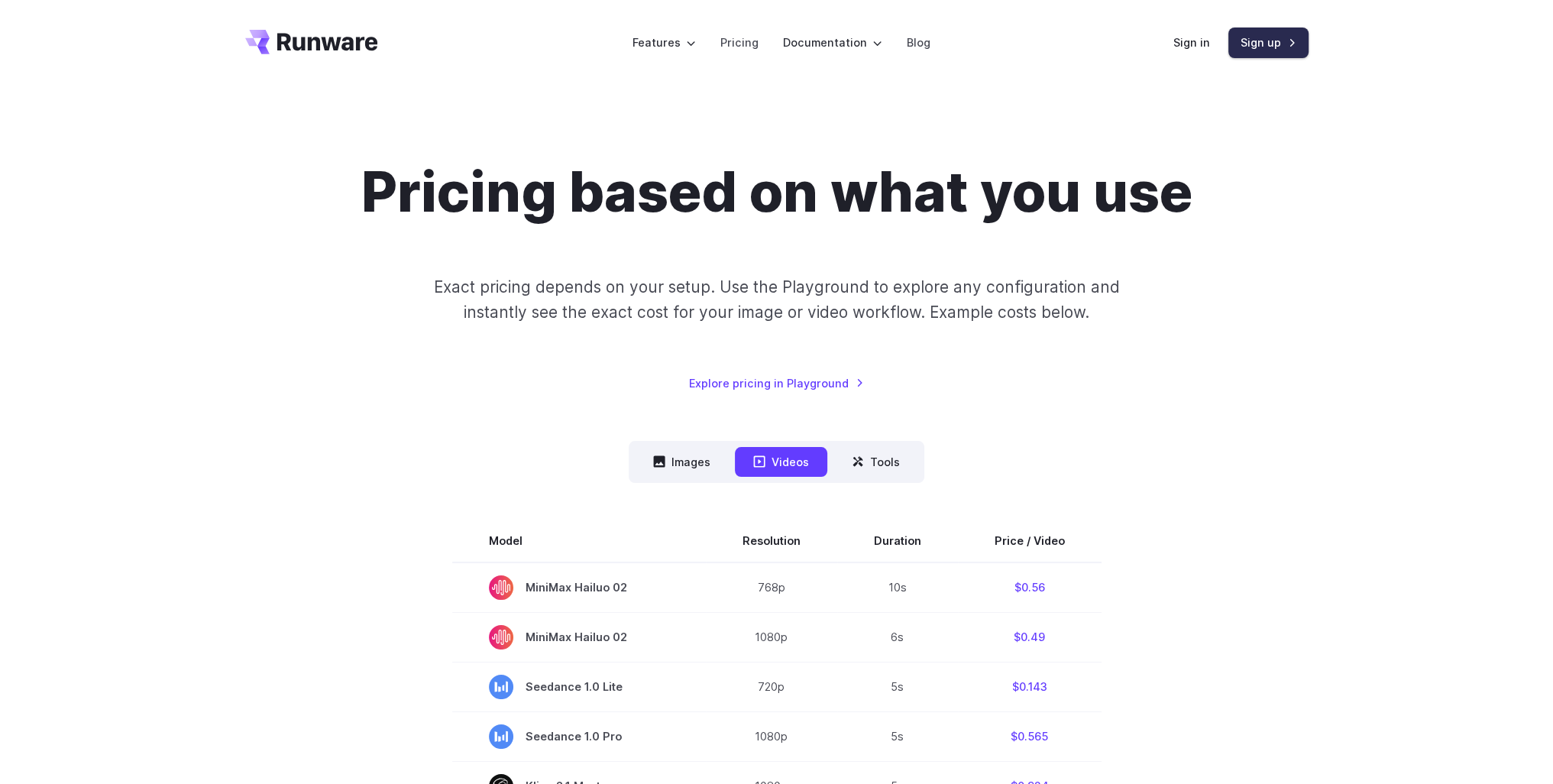
click at [1273, 39] on link "Sign up" at bounding box center [1268, 42] width 80 height 30
click at [755, 46] on link "Pricing" at bounding box center [740, 42] width 39 height 17
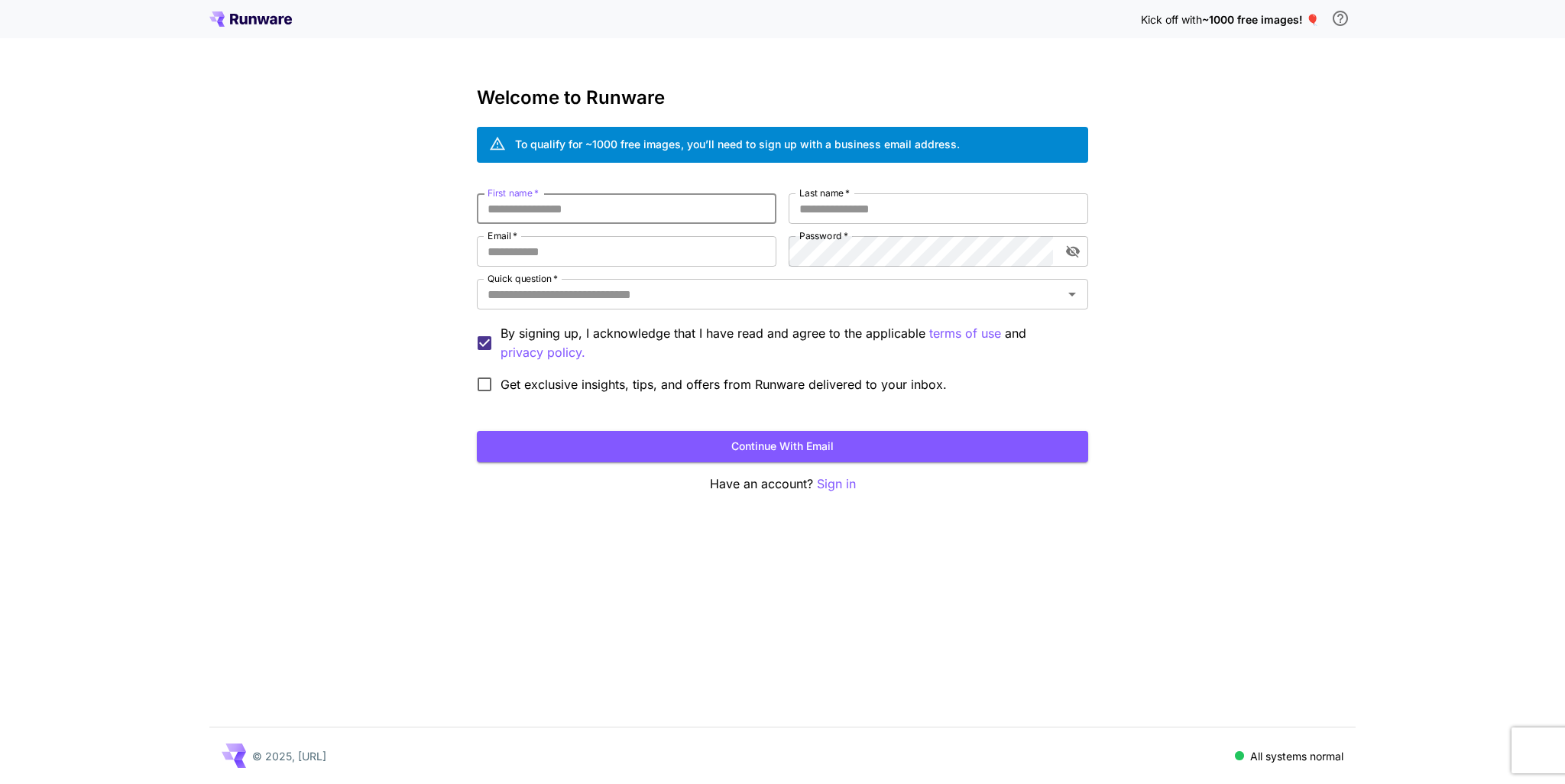
click at [658, 203] on input "First name   *" at bounding box center [626, 208] width 300 height 31
click at [546, 240] on input "Email   *" at bounding box center [626, 252] width 300 height 31
click at [420, 282] on div "Kick off with ~1000 free images! 🎈 Welcome to Runware To qualify for ~1000 free…" at bounding box center [782, 392] width 1565 height 784
click at [521, 297] on input "Quick question   *" at bounding box center [770, 294] width 577 height 21
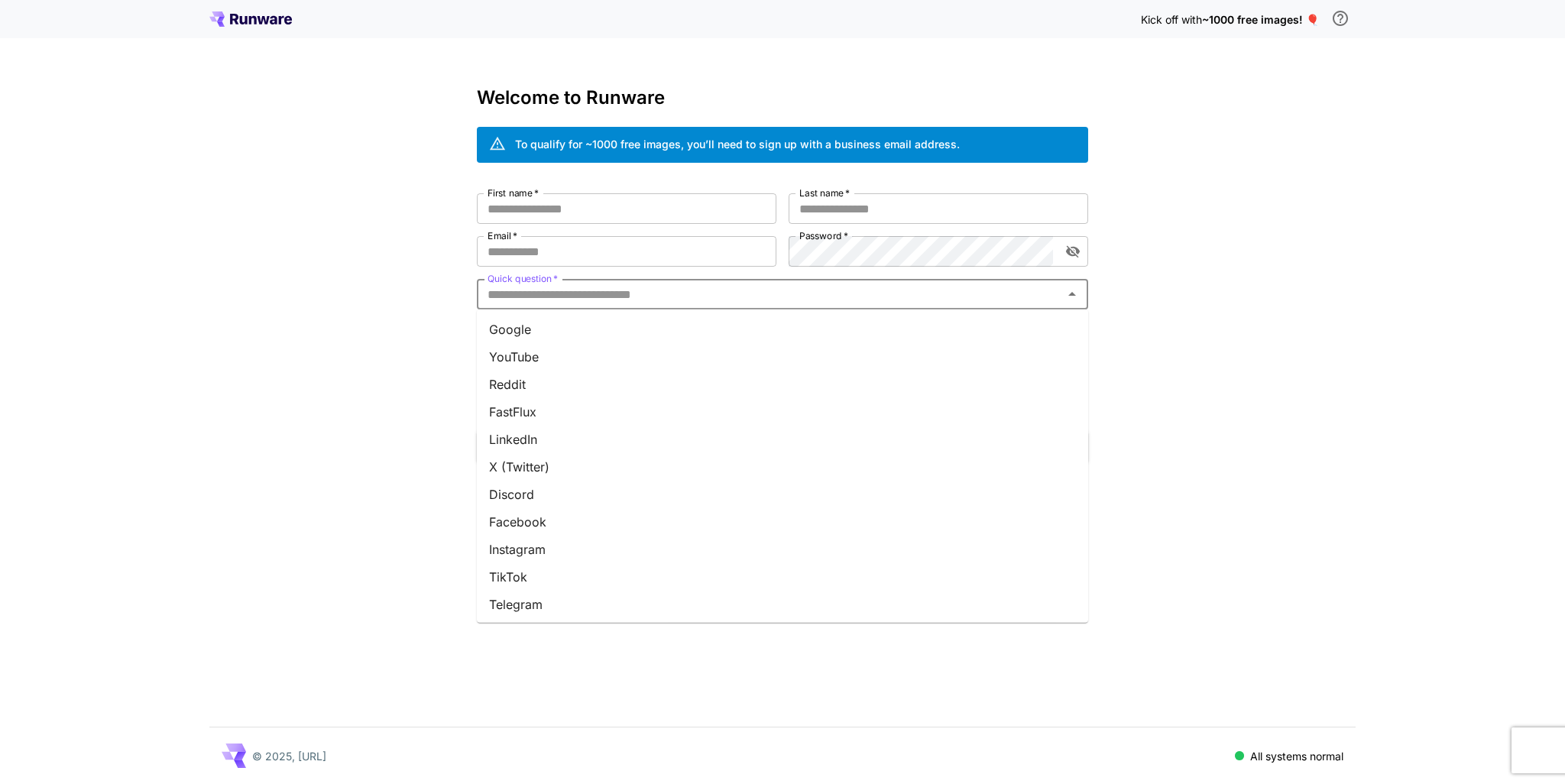
click at [535, 337] on li "Google" at bounding box center [782, 329] width 612 height 28
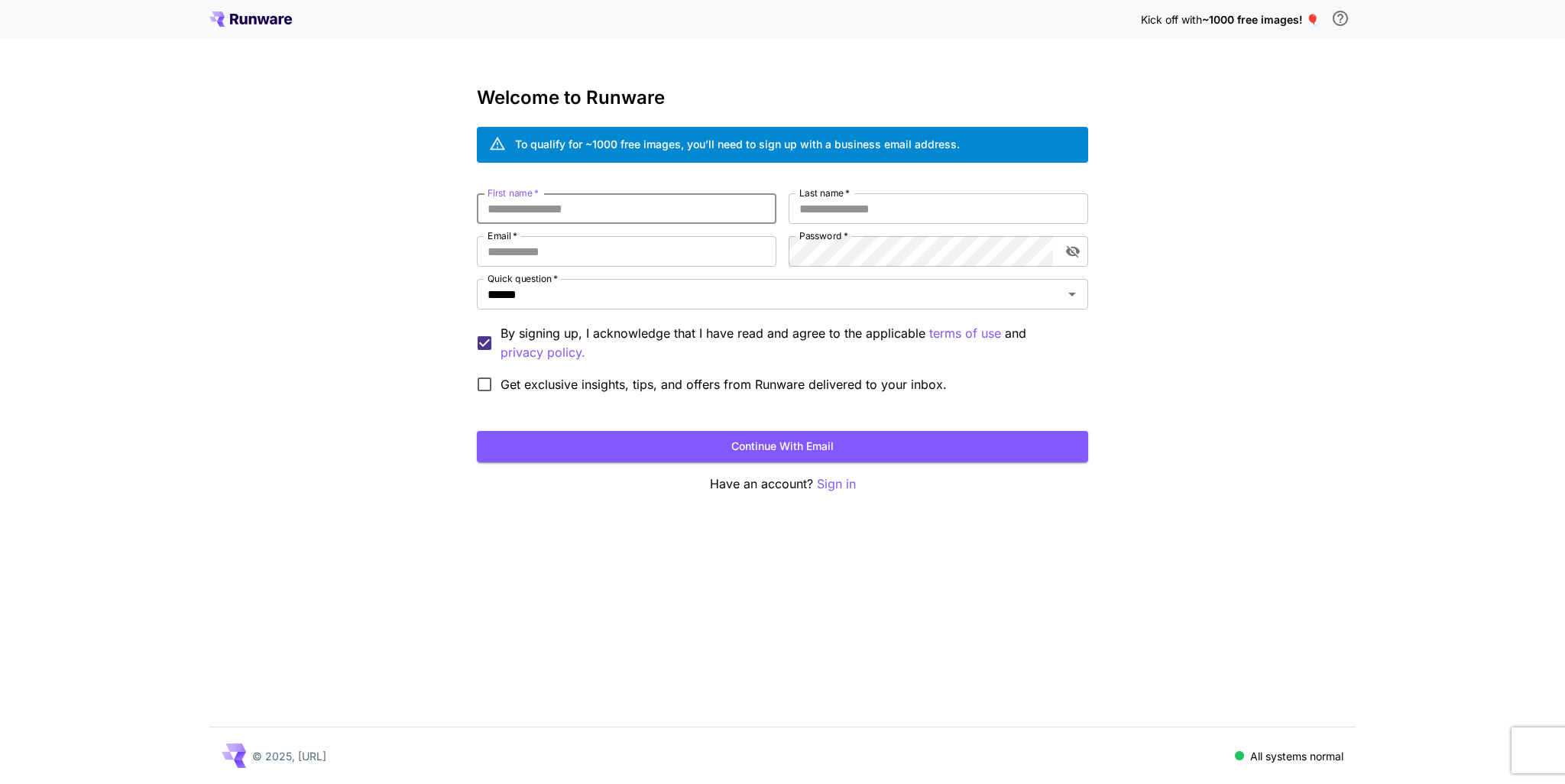
click at [616, 203] on input "First name   *" at bounding box center [626, 208] width 300 height 31
drag, startPoint x: 510, startPoint y: 207, endPoint x: 428, endPoint y: 207, distance: 82.0
click at [428, 207] on div "Kick off with ~1000 free images! 🎈 Welcome to Runware To qualify for ~1000 free…" at bounding box center [782, 392] width 1565 height 784
drag, startPoint x: 547, startPoint y: 205, endPoint x: 538, endPoint y: 182, distance: 24.7
type input "*****"
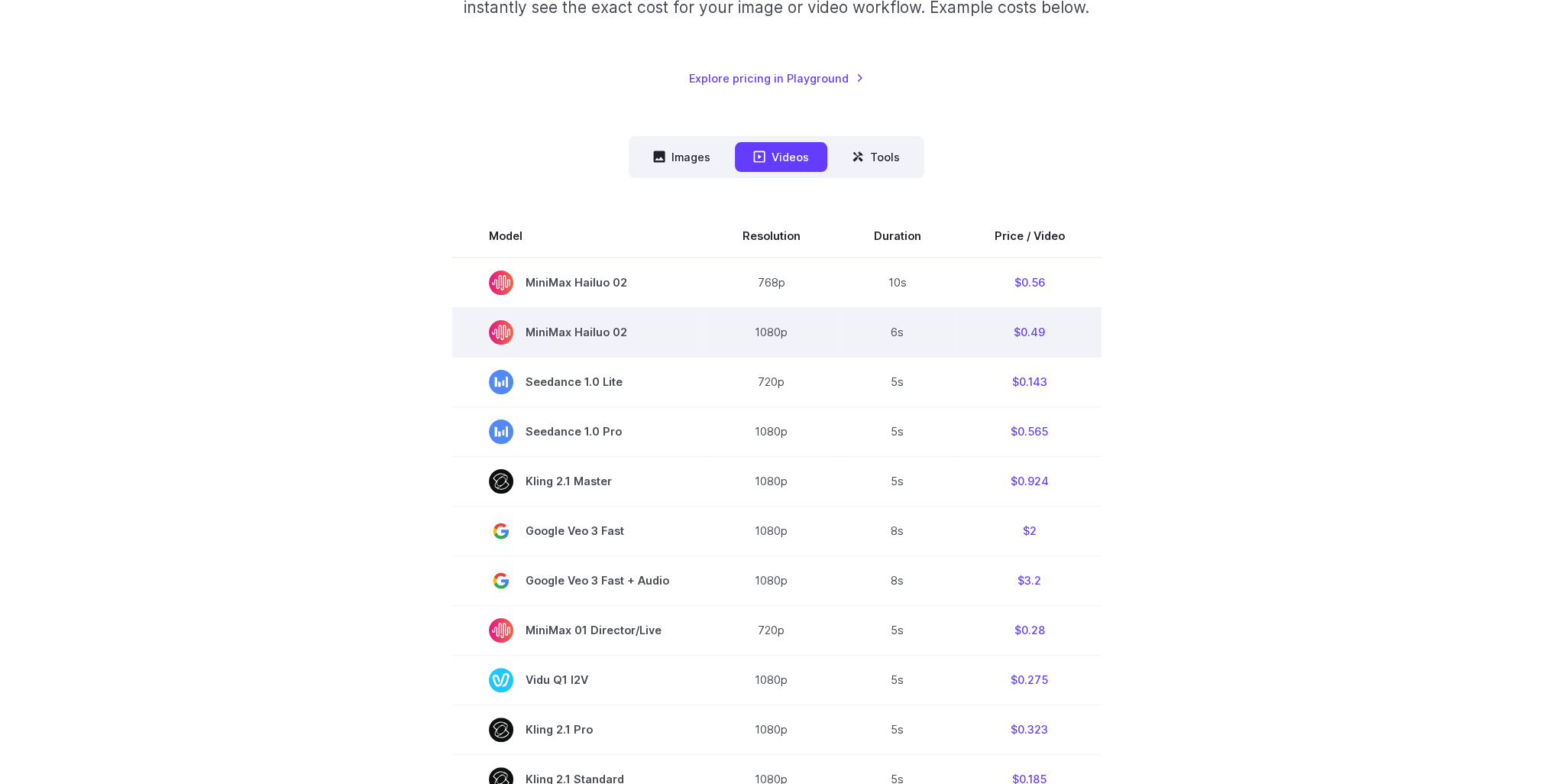
scroll to position [306, 0]
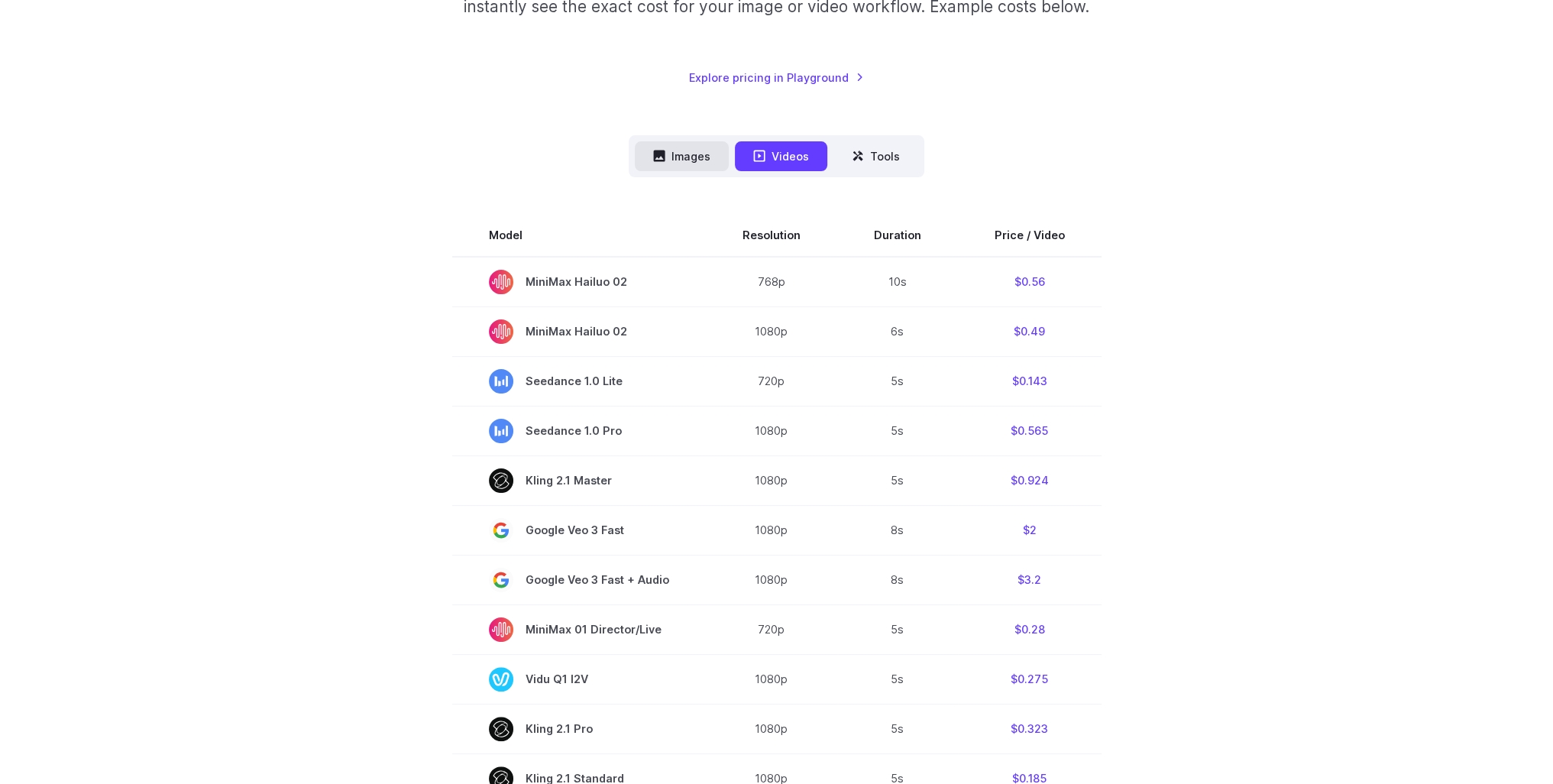
click at [704, 151] on button "Images" at bounding box center [681, 156] width 94 height 30
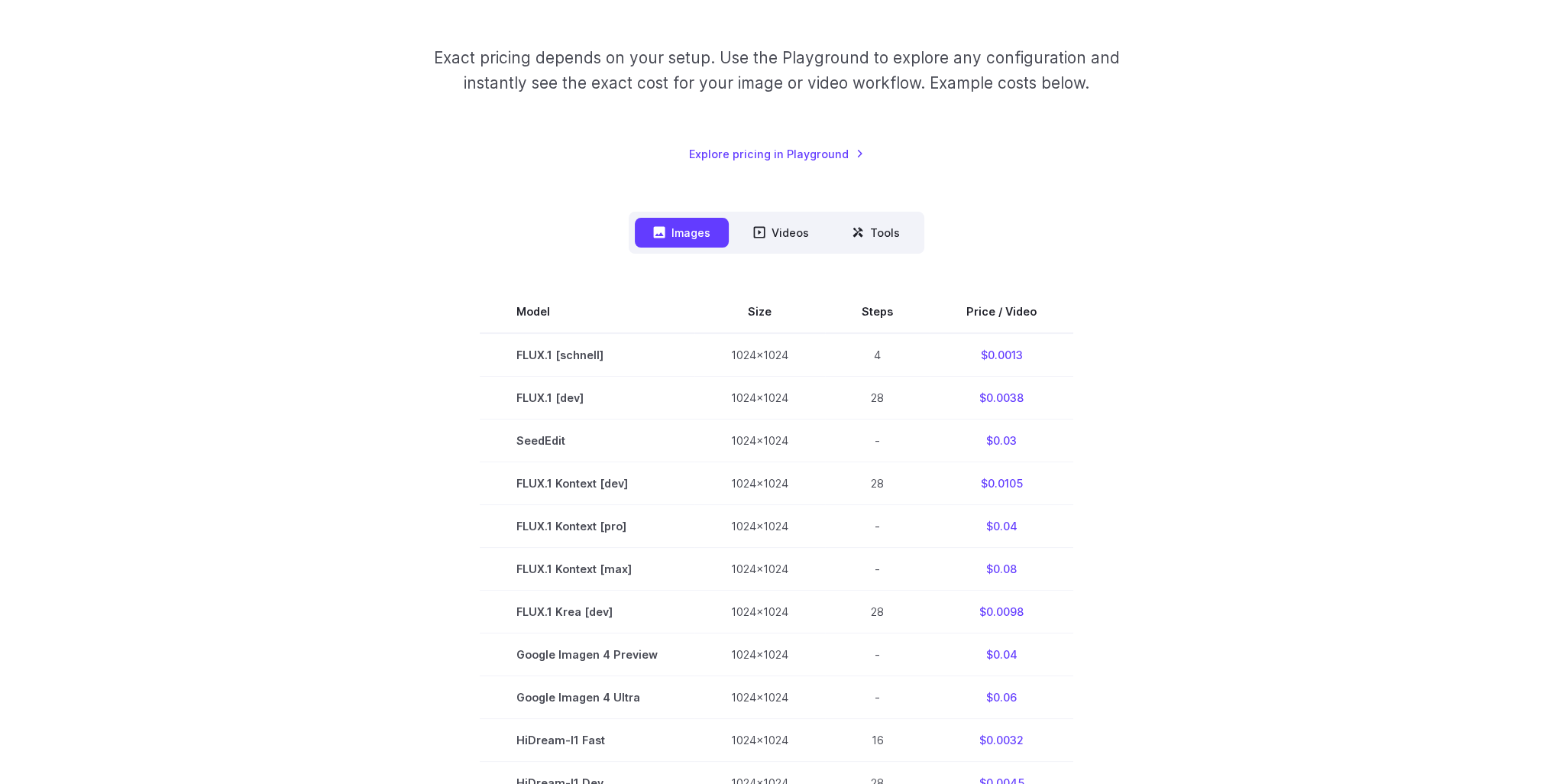
scroll to position [0, 0]
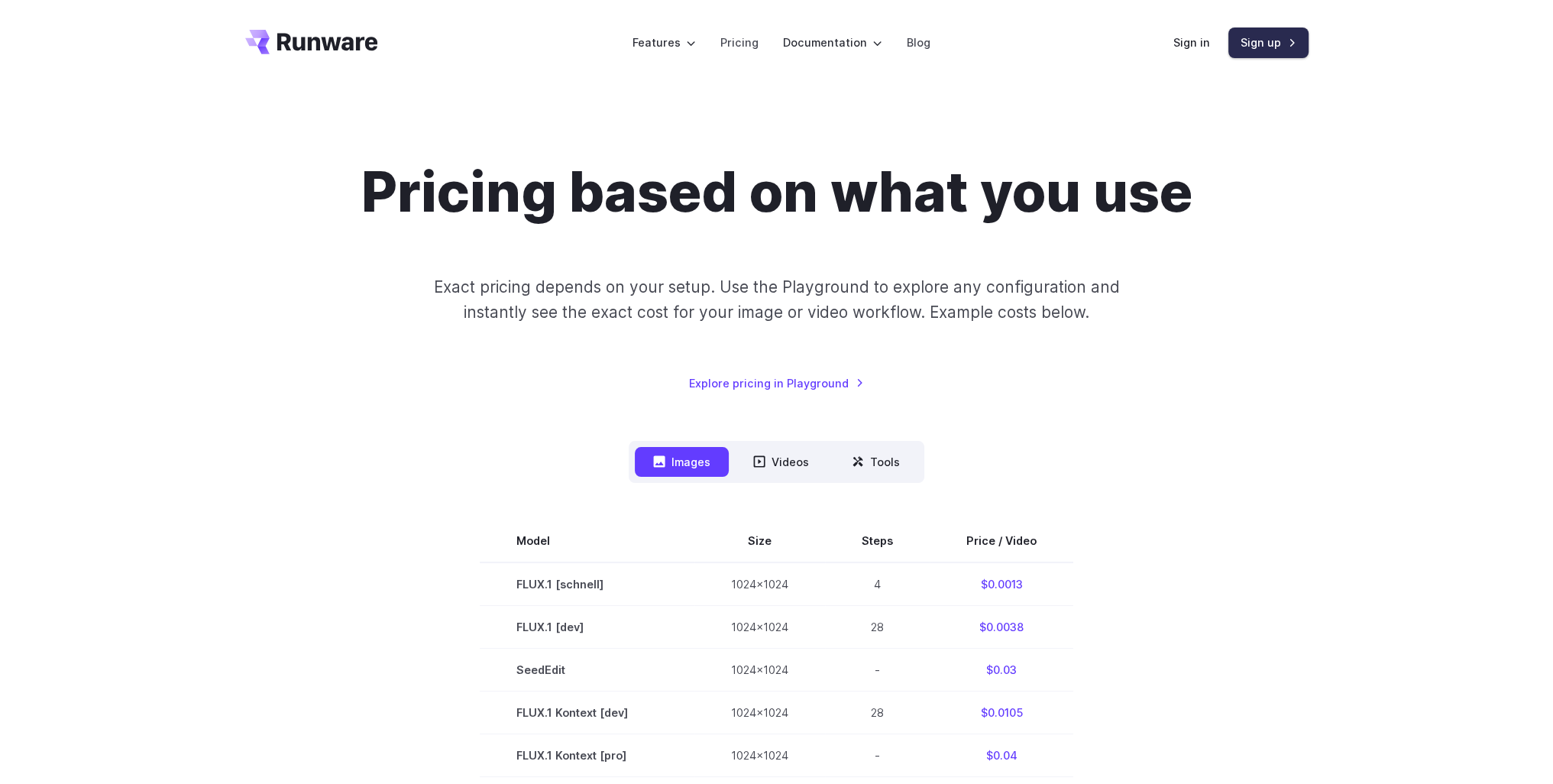
click at [1248, 44] on link "Sign up" at bounding box center [1268, 42] width 80 height 30
click at [1267, 44] on link "Sign up" at bounding box center [1268, 42] width 80 height 30
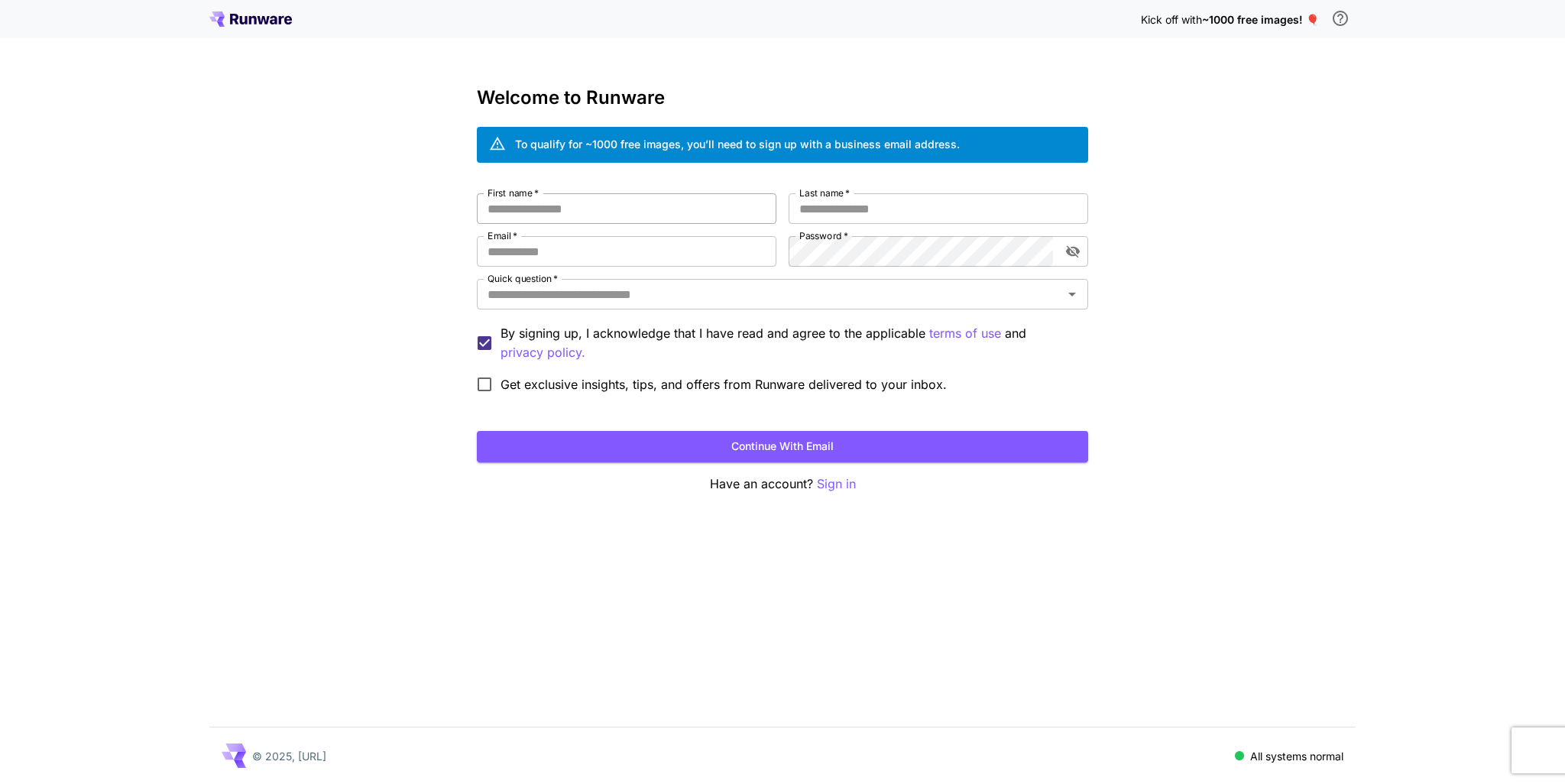
click at [583, 218] on input "First name   *" at bounding box center [626, 208] width 300 height 31
drag, startPoint x: 541, startPoint y: 200, endPoint x: 542, endPoint y: 186, distance: 14.0
click at [625, 306] on div "Quick question   *" at bounding box center [782, 294] width 612 height 31
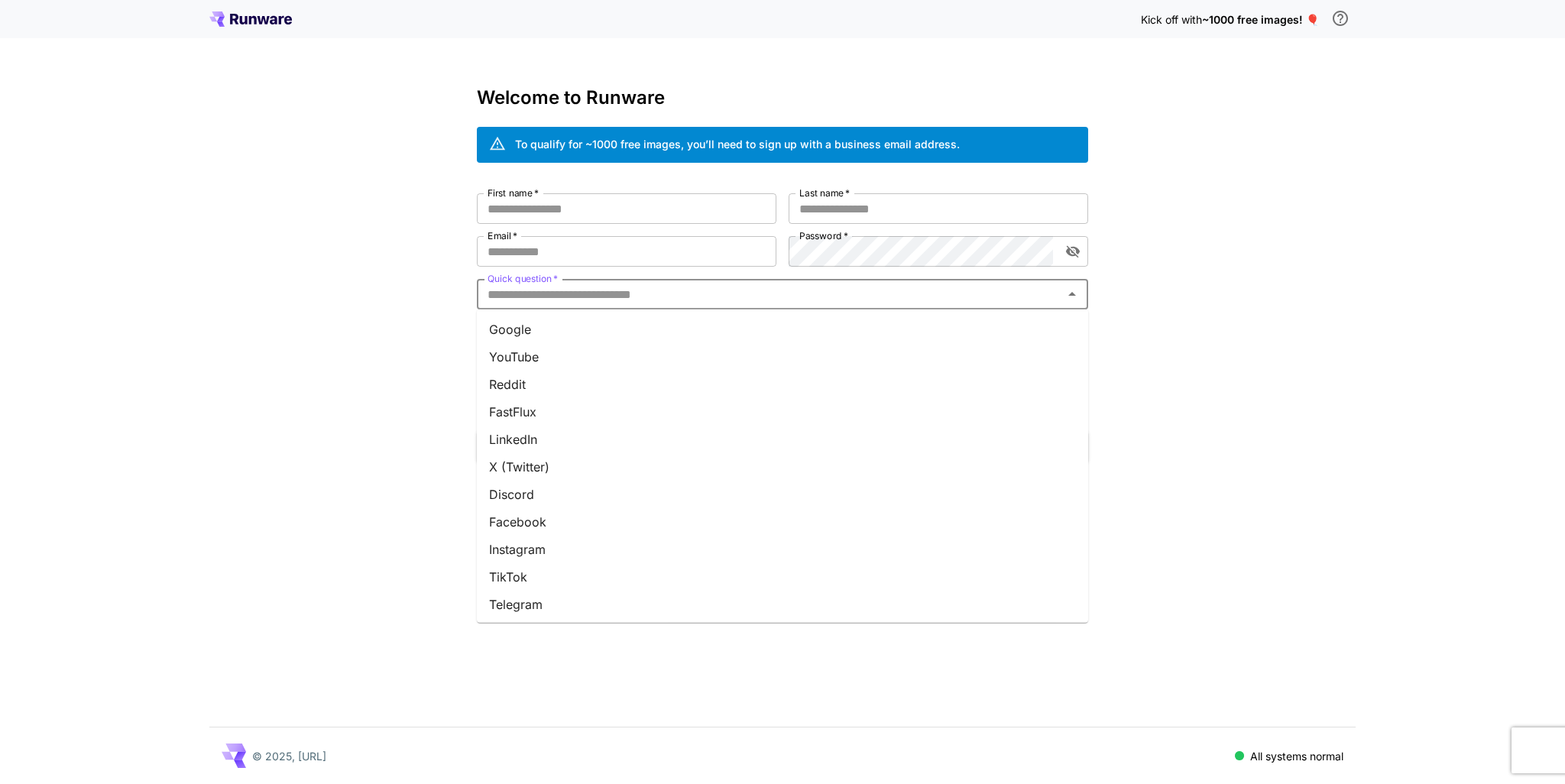
click at [541, 337] on li "Google" at bounding box center [782, 329] width 612 height 28
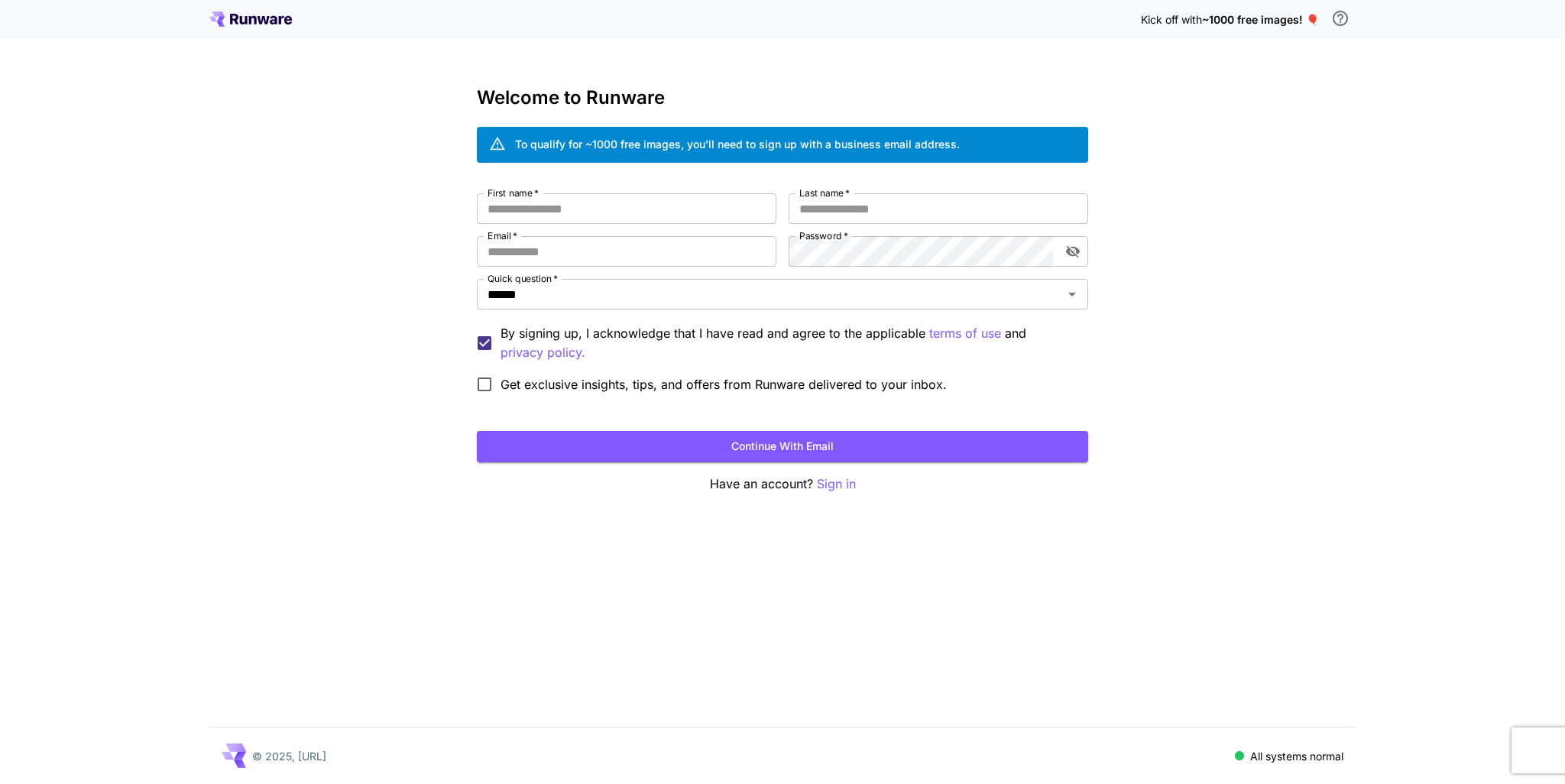
click at [573, 193] on div "Welcome to Runware To qualify for ~1000 free images, you’ll need to sign up wit…" at bounding box center [782, 289] width 612 height 406
click at [573, 203] on input "First name   *" at bounding box center [626, 208] width 300 height 31
type input "******"
type input "*"
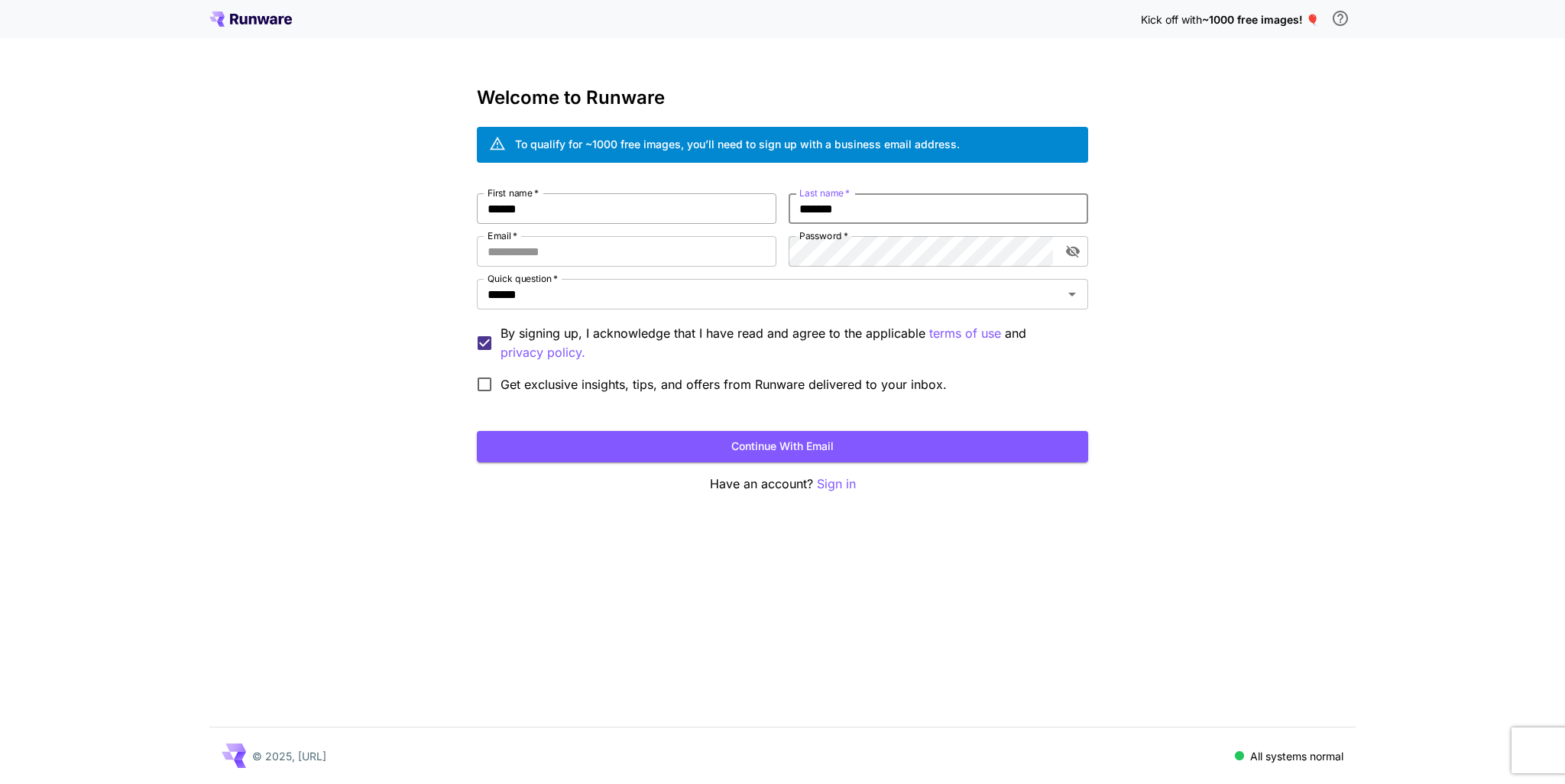
type input "*******"
type input "**********"
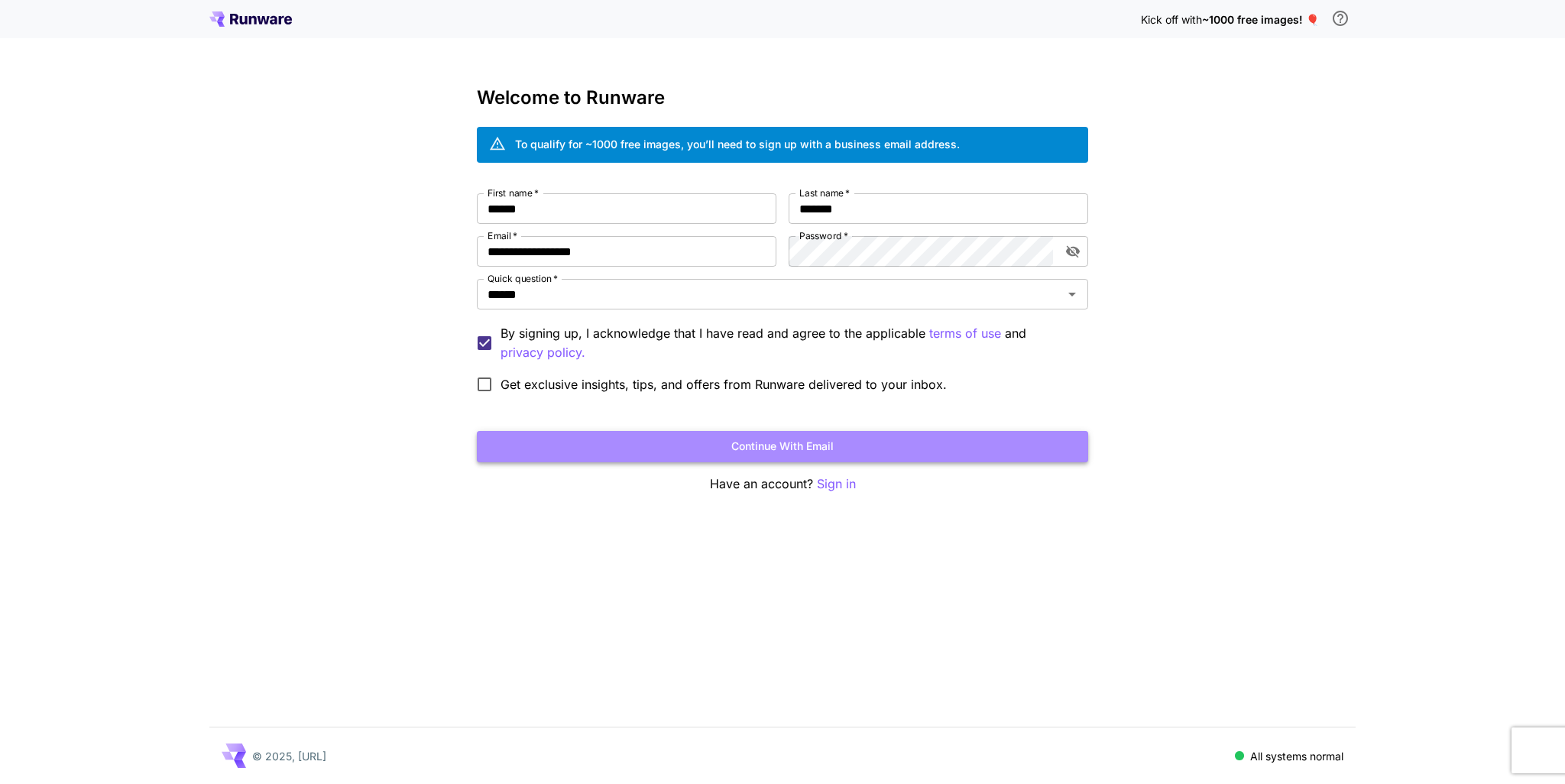
click at [810, 441] on button "Continue with email" at bounding box center [782, 446] width 612 height 31
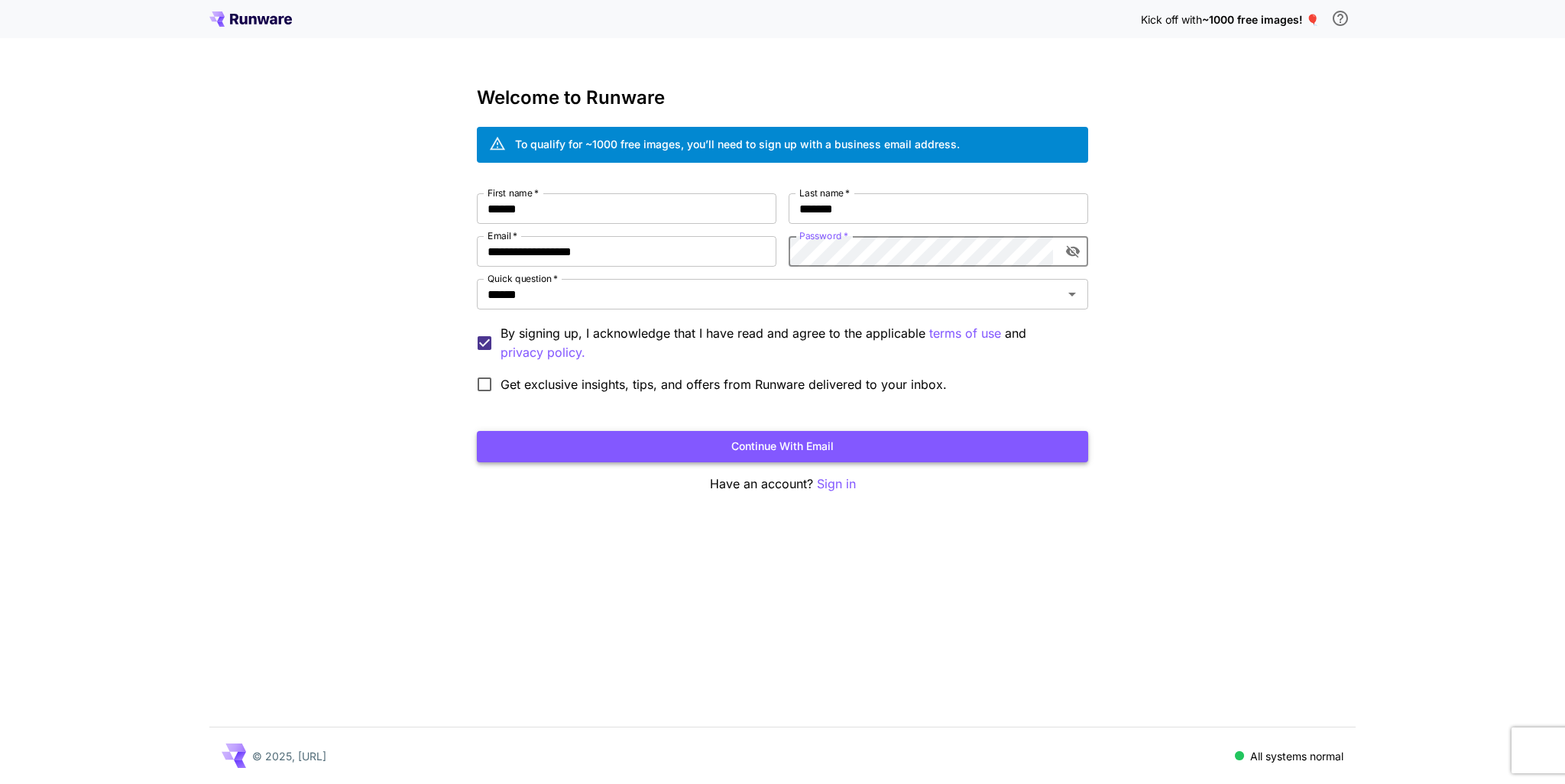
click at [822, 436] on button "Continue with email" at bounding box center [782, 446] width 612 height 31
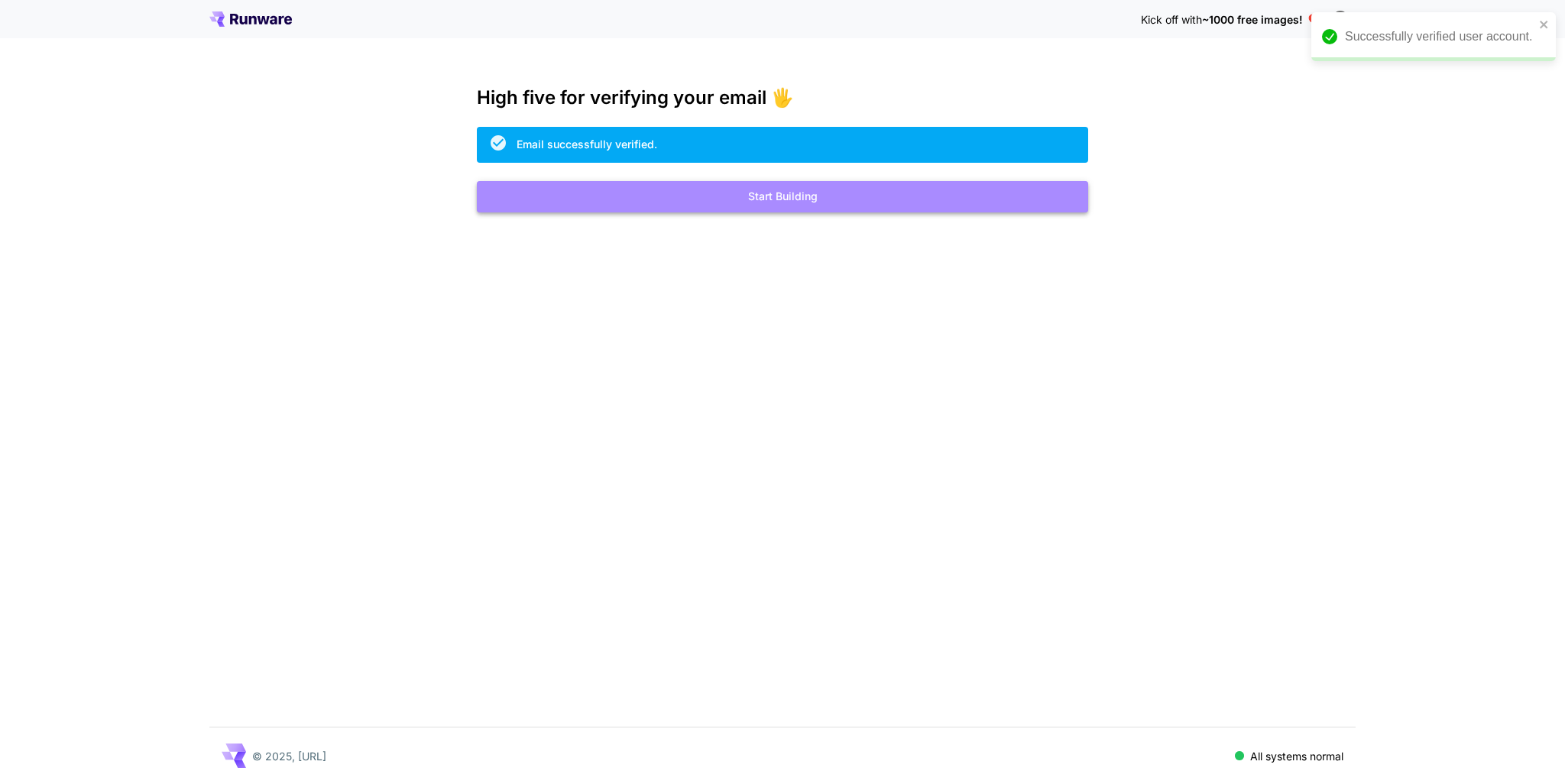
click at [771, 199] on button "Start Building" at bounding box center [782, 197] width 612 height 31
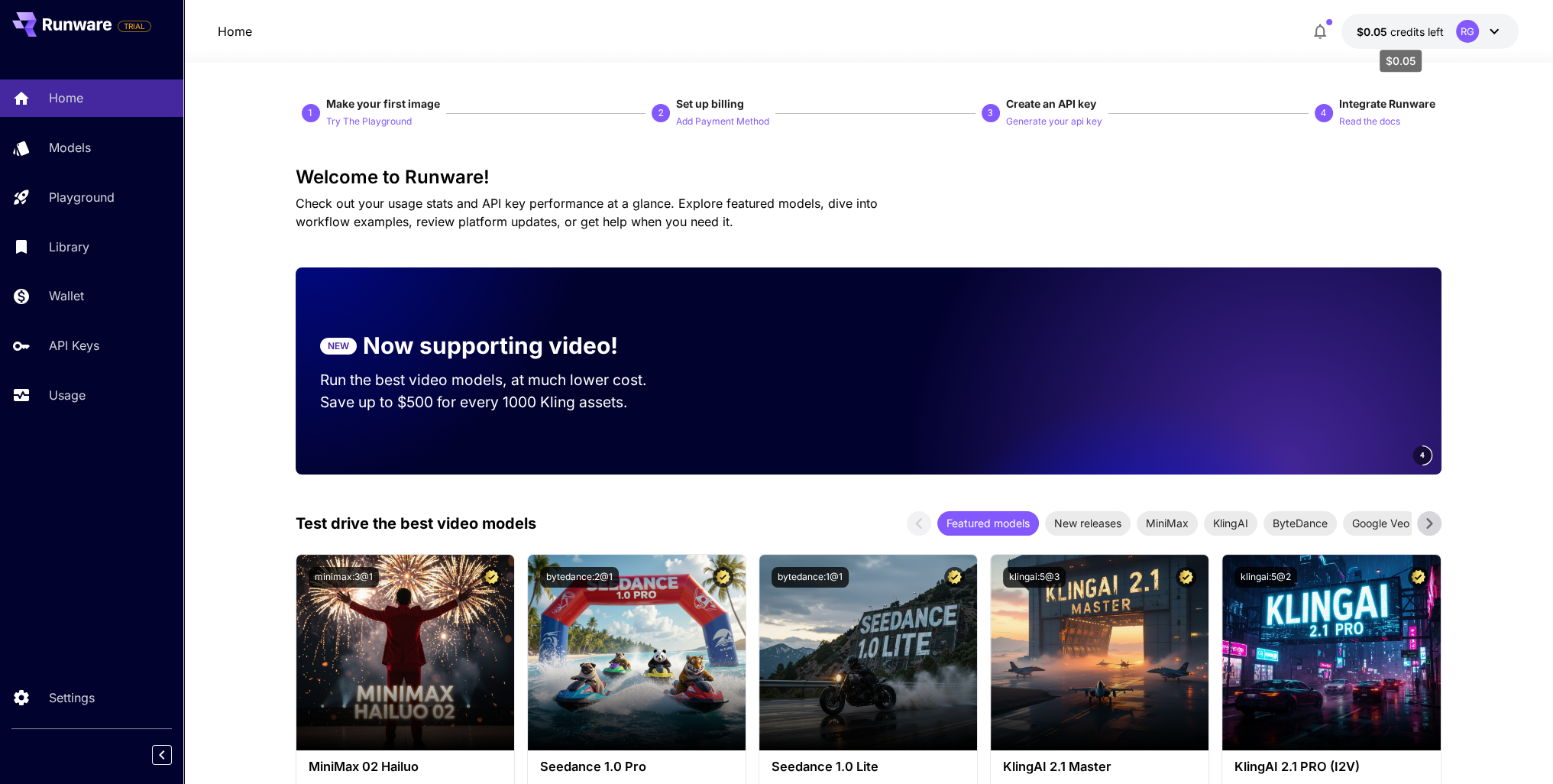
click at [1391, 32] on span "credits left" at bounding box center [1417, 31] width 53 height 13
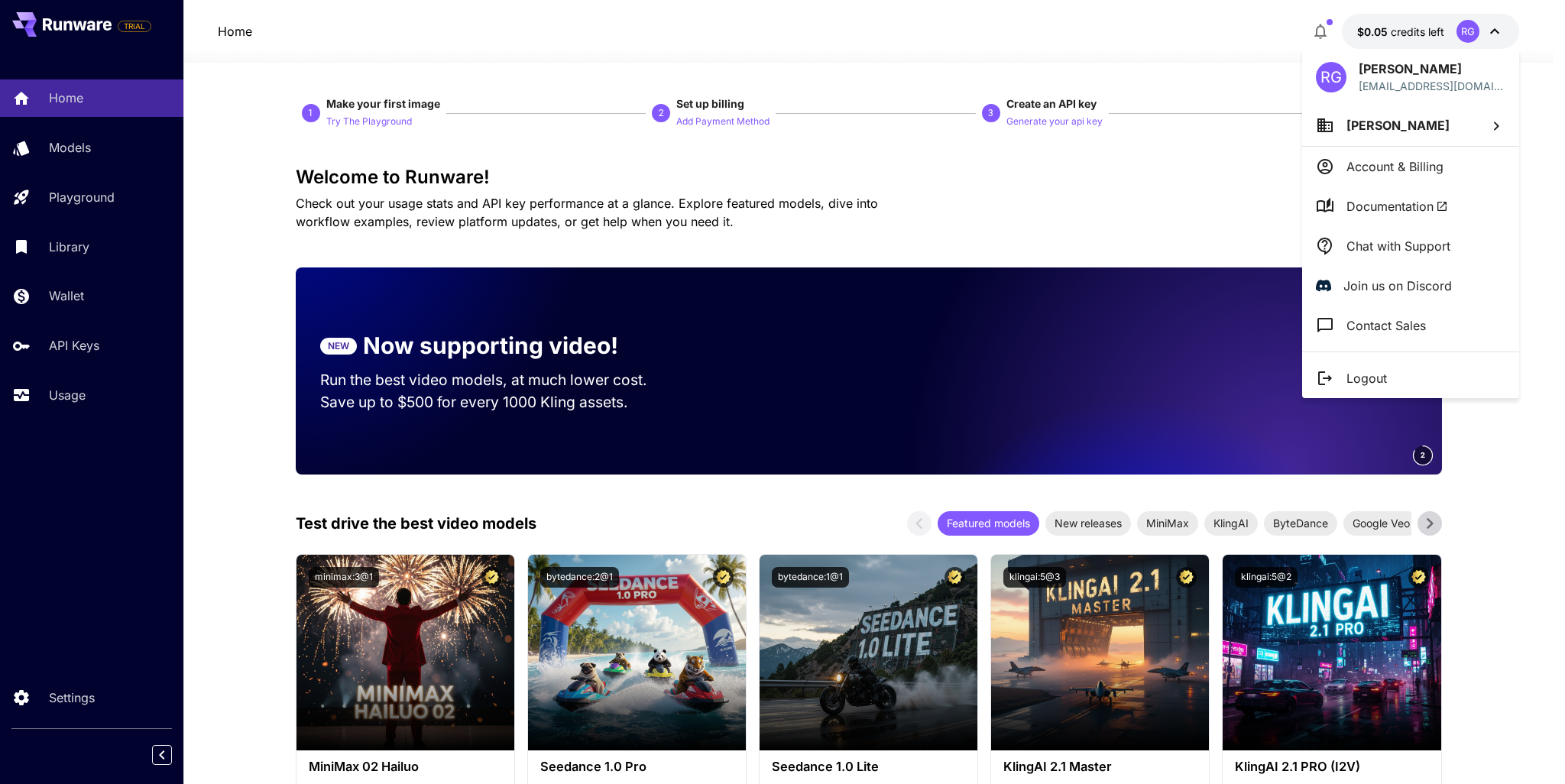
click at [1232, 74] on div at bounding box center [782, 392] width 1565 height 784
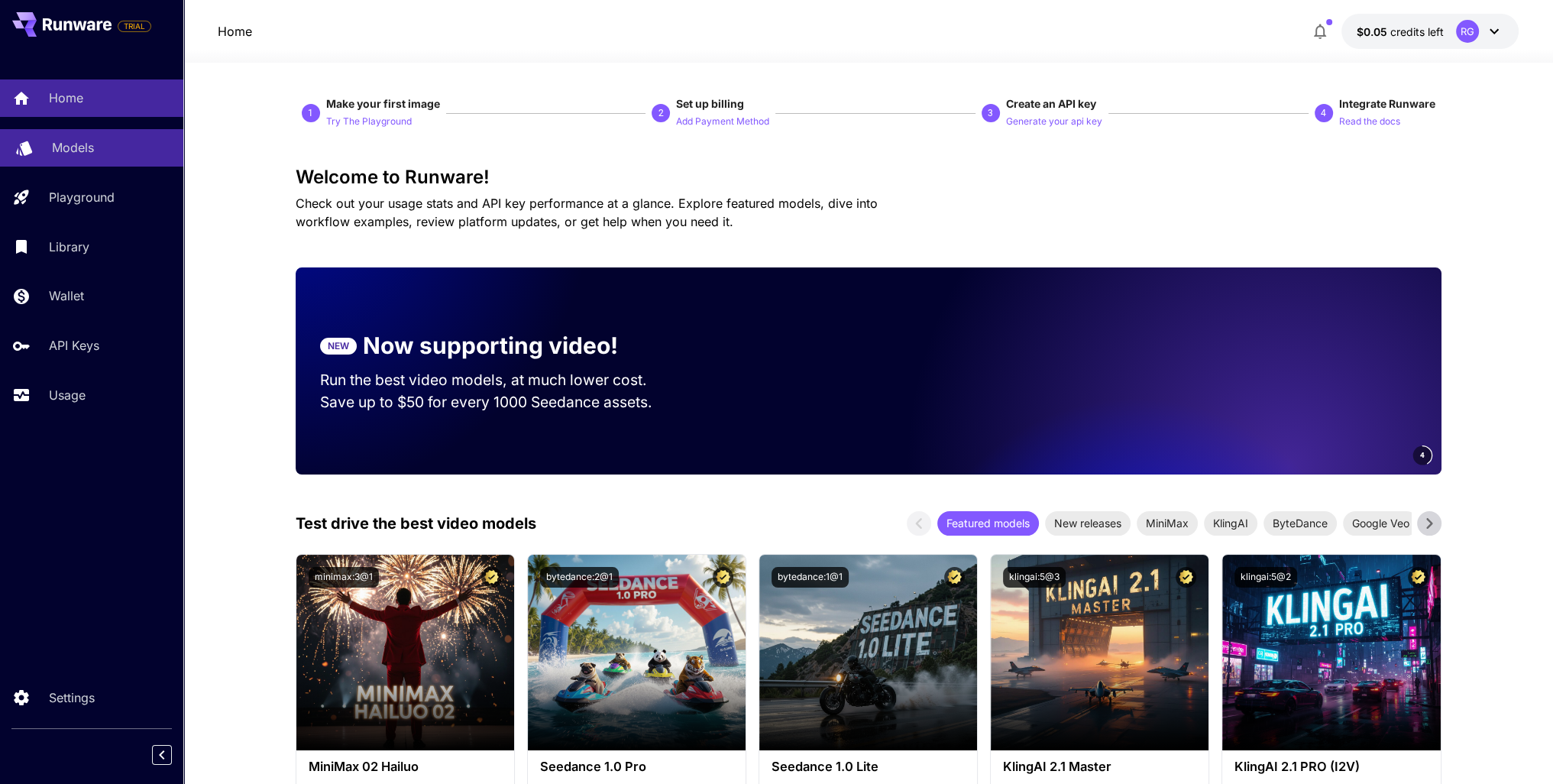
click at [92, 147] on p "Models" at bounding box center [73, 147] width 42 height 18
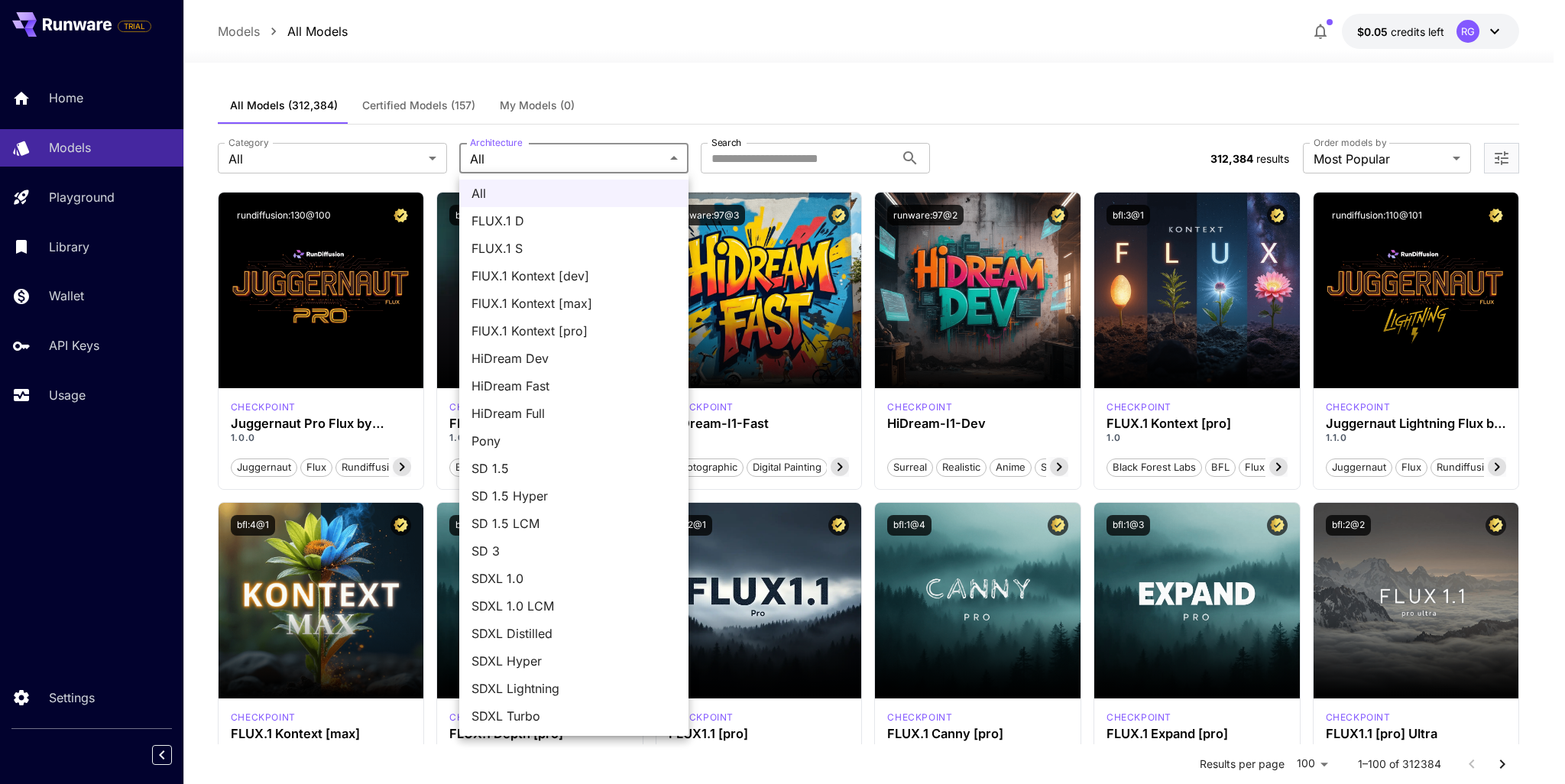
click at [530, 149] on div at bounding box center [782, 392] width 1565 height 784
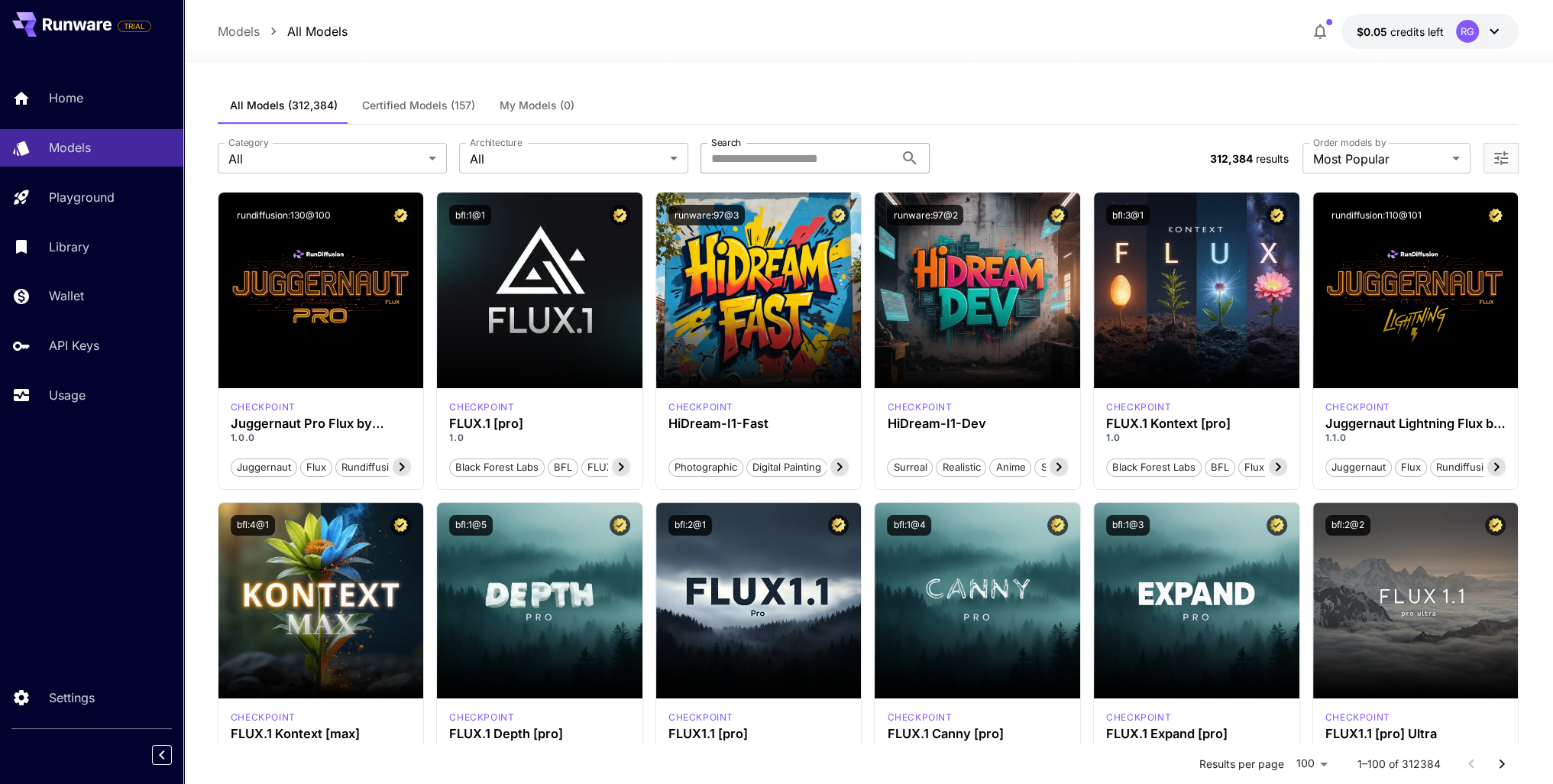
click at [738, 156] on input "Search" at bounding box center [797, 158] width 194 height 31
type input "********"
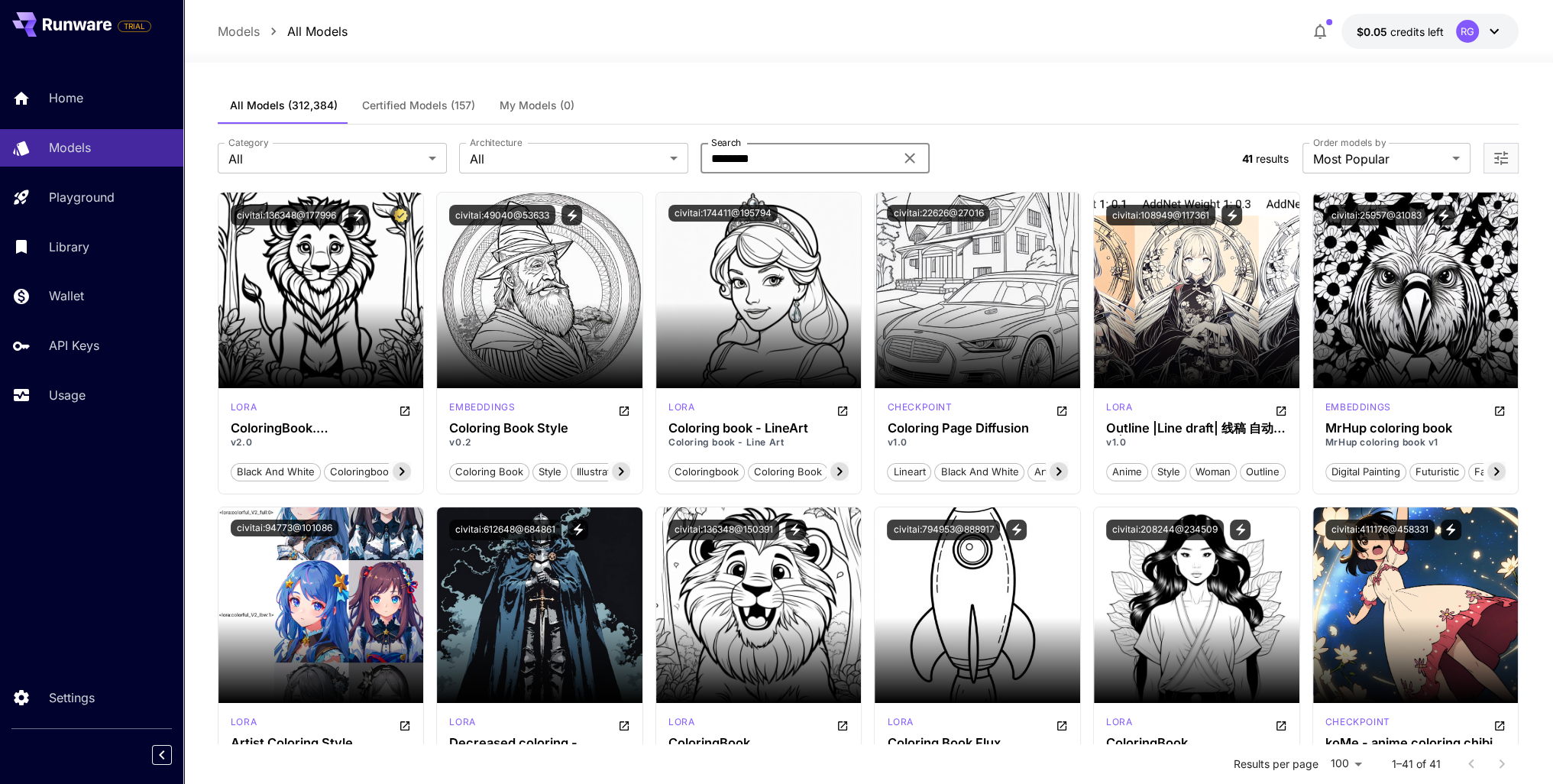
click at [821, 161] on input "********" at bounding box center [797, 158] width 194 height 31
click at [910, 159] on icon at bounding box center [910, 158] width 10 height 10
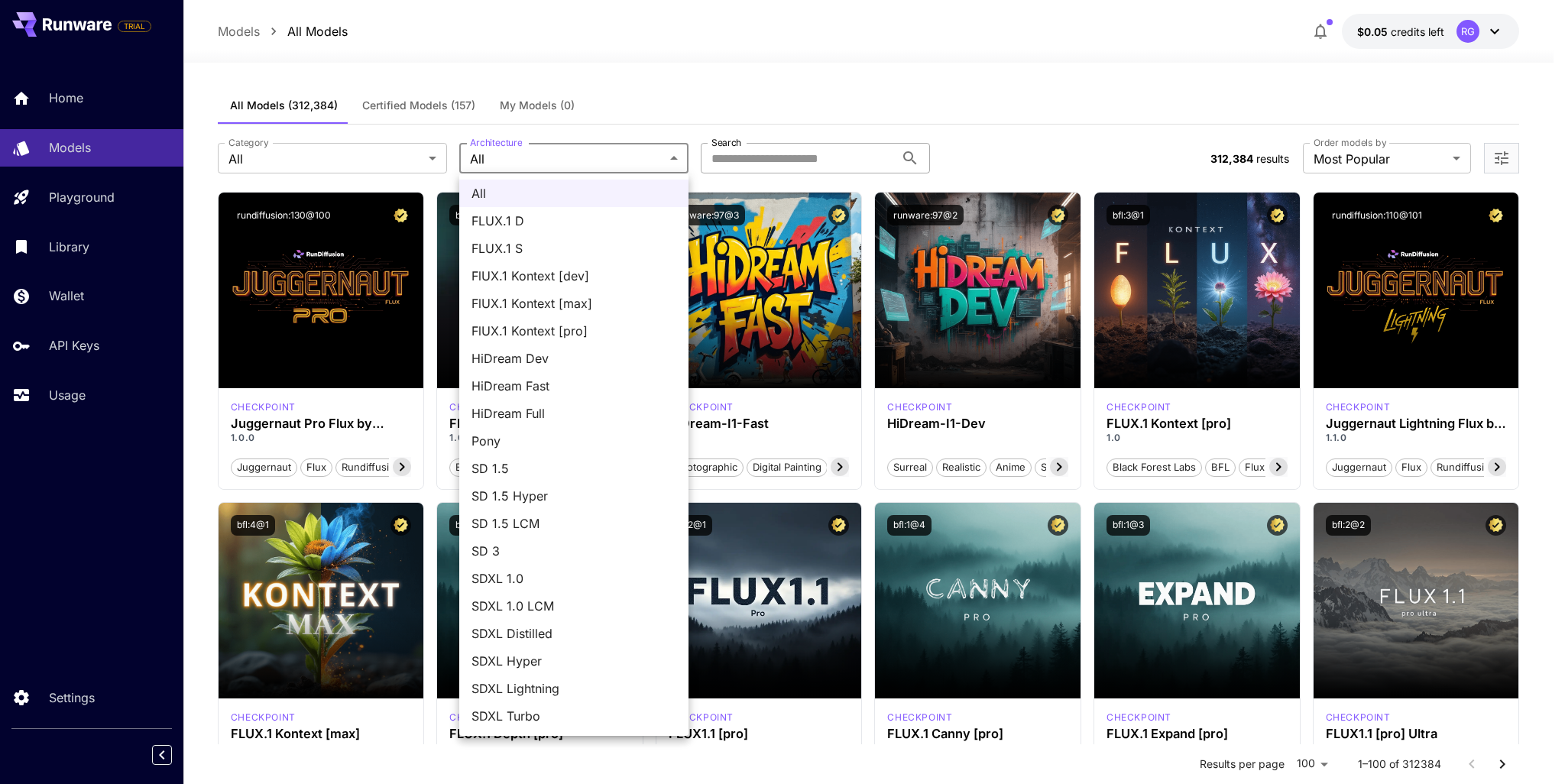
click at [559, 219] on span "FLUX.1 D" at bounding box center [574, 220] width 205 height 18
type input "******"
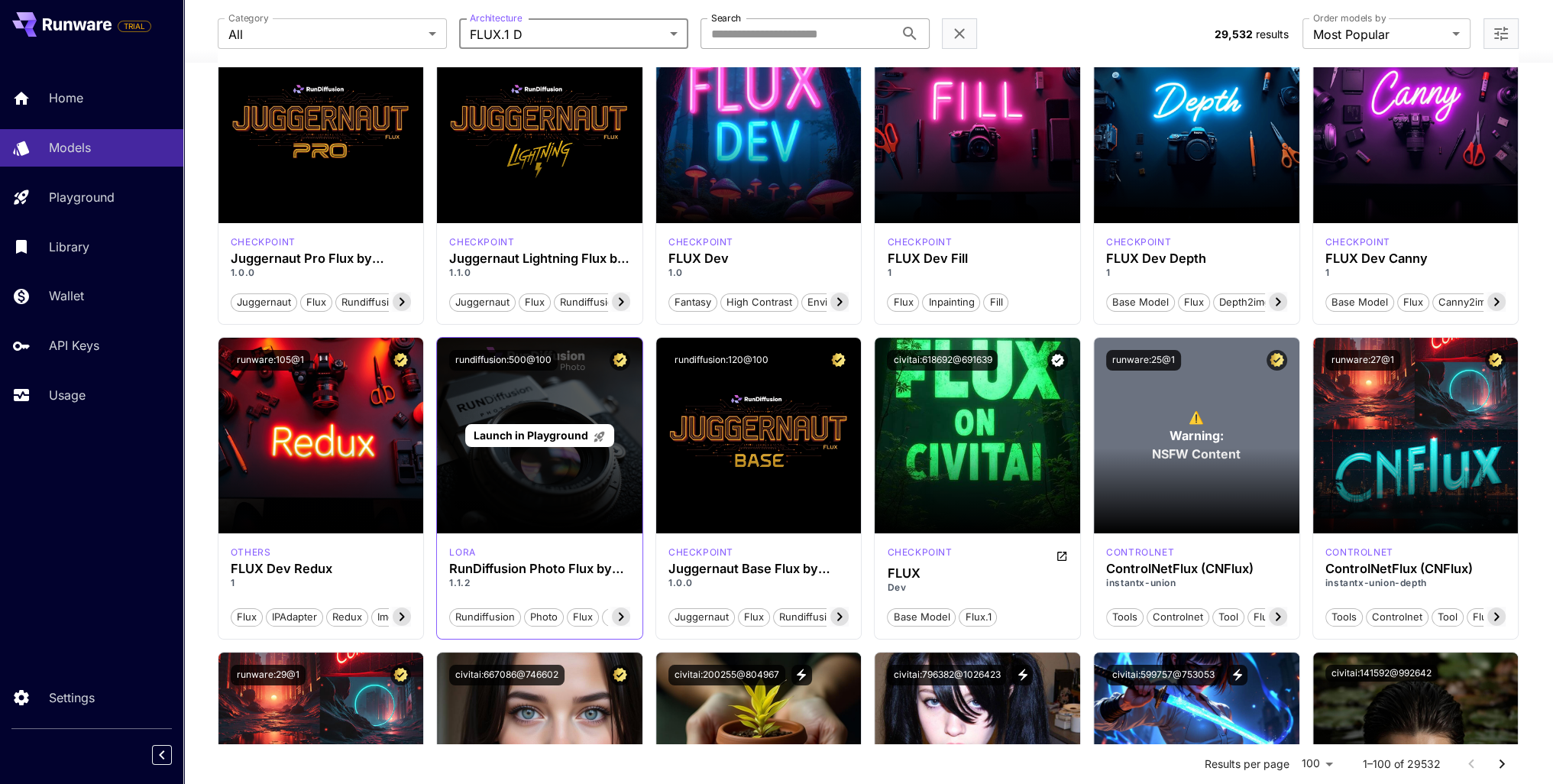
scroll to position [76, 0]
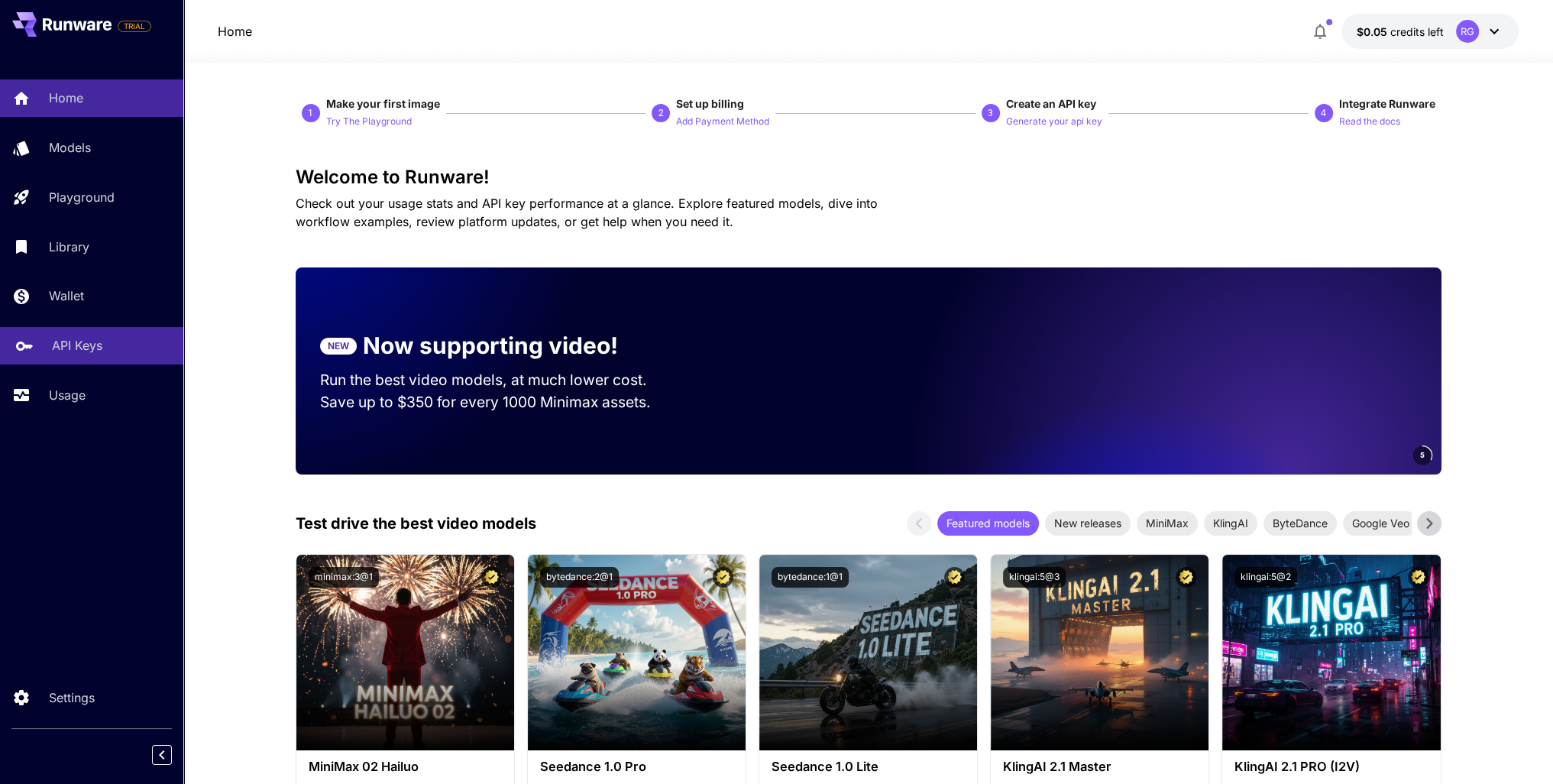
click at [78, 340] on p "API Keys" at bounding box center [77, 345] width 50 height 18
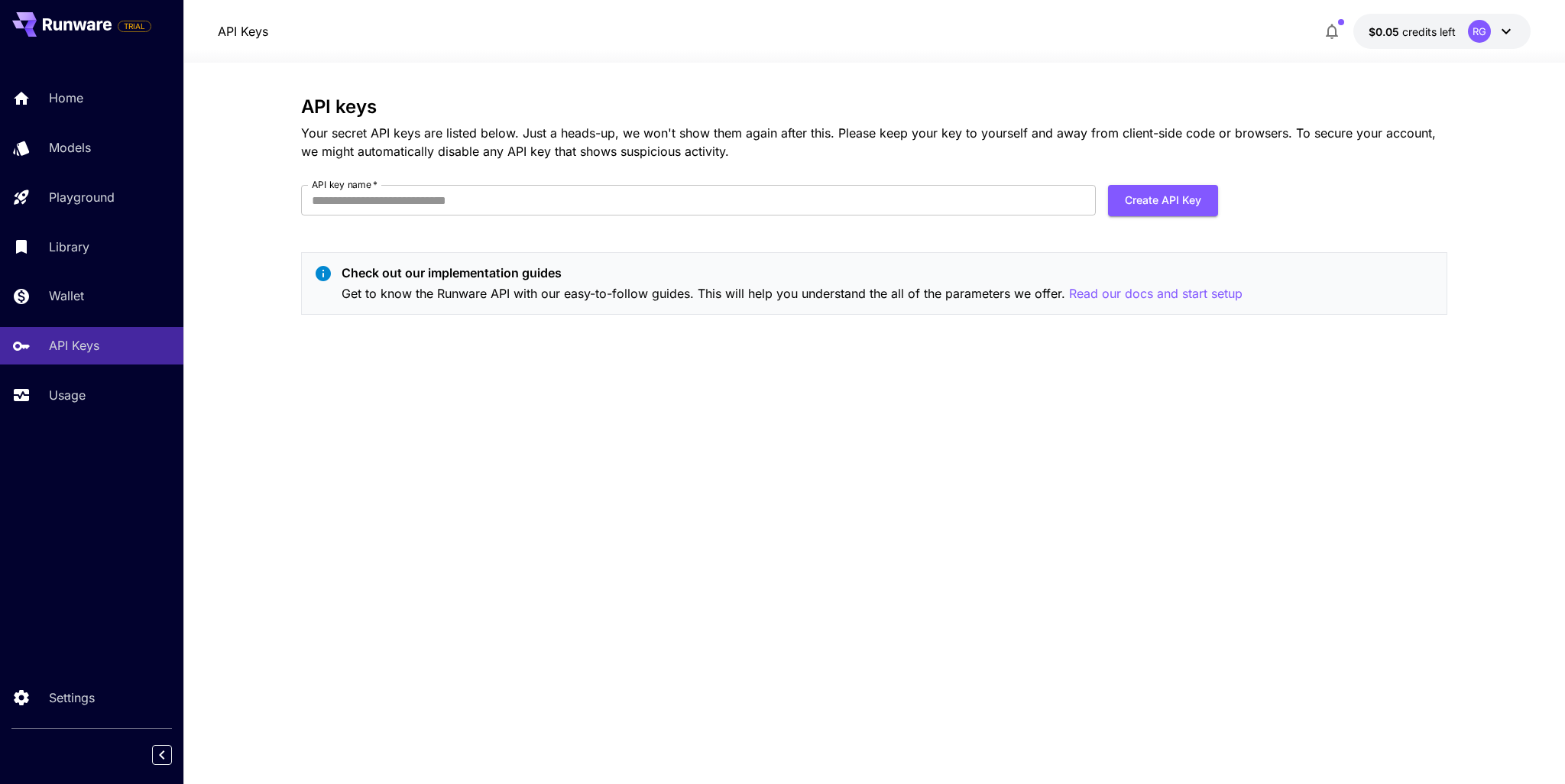
click at [441, 184] on div "API keys Your secret API keys are listed below. Just a heads-up, we won't show …" at bounding box center [874, 211] width 1146 height 230
click at [439, 197] on input "API key name   *" at bounding box center [699, 201] width 795 height 31
type input "********"
click at [1174, 202] on button "Create API Key" at bounding box center [1164, 201] width 110 height 31
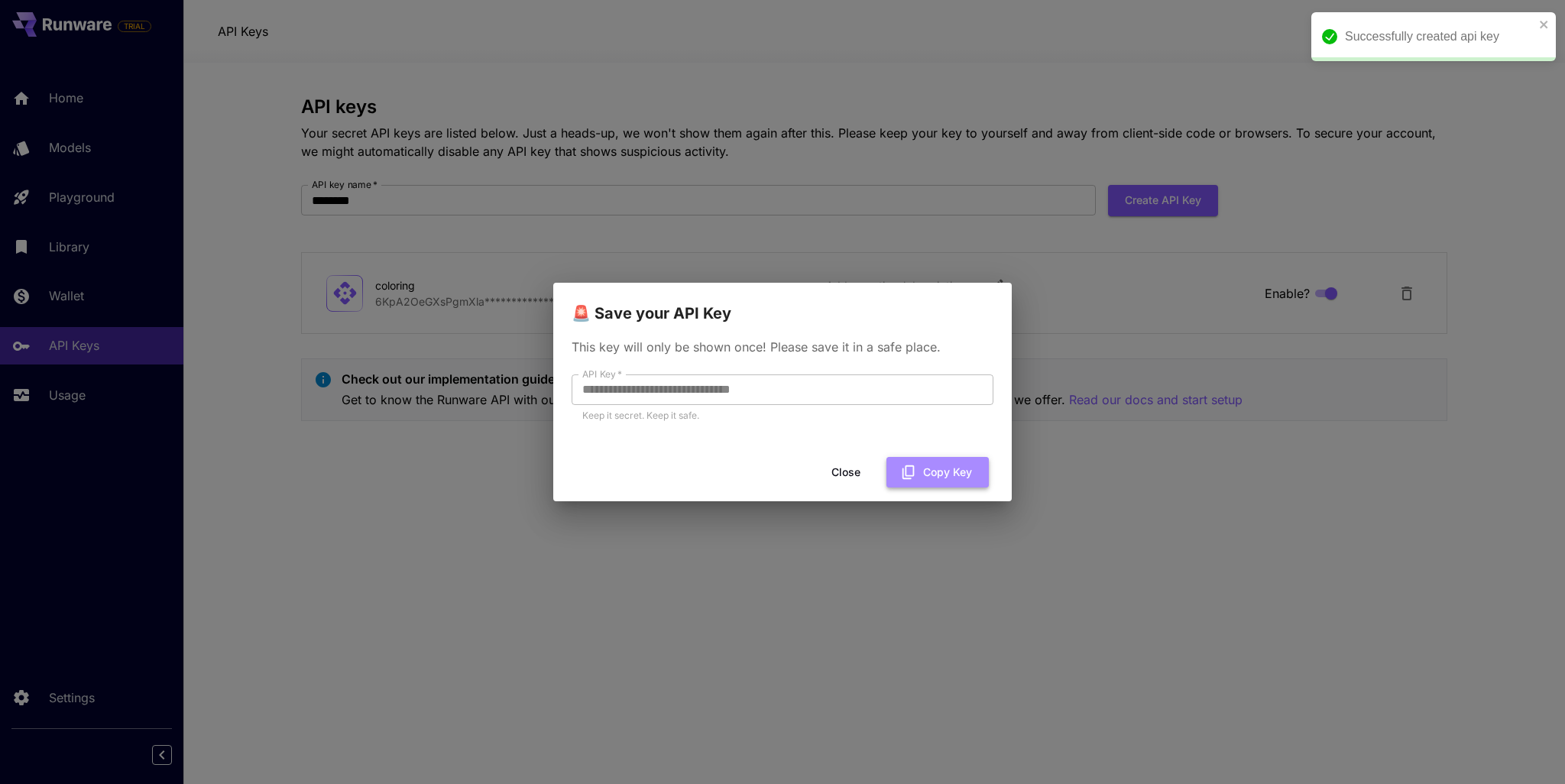
click at [932, 467] on button "Copy Key" at bounding box center [938, 473] width 102 height 31
click at [868, 467] on button "Close" at bounding box center [858, 473] width 69 height 31
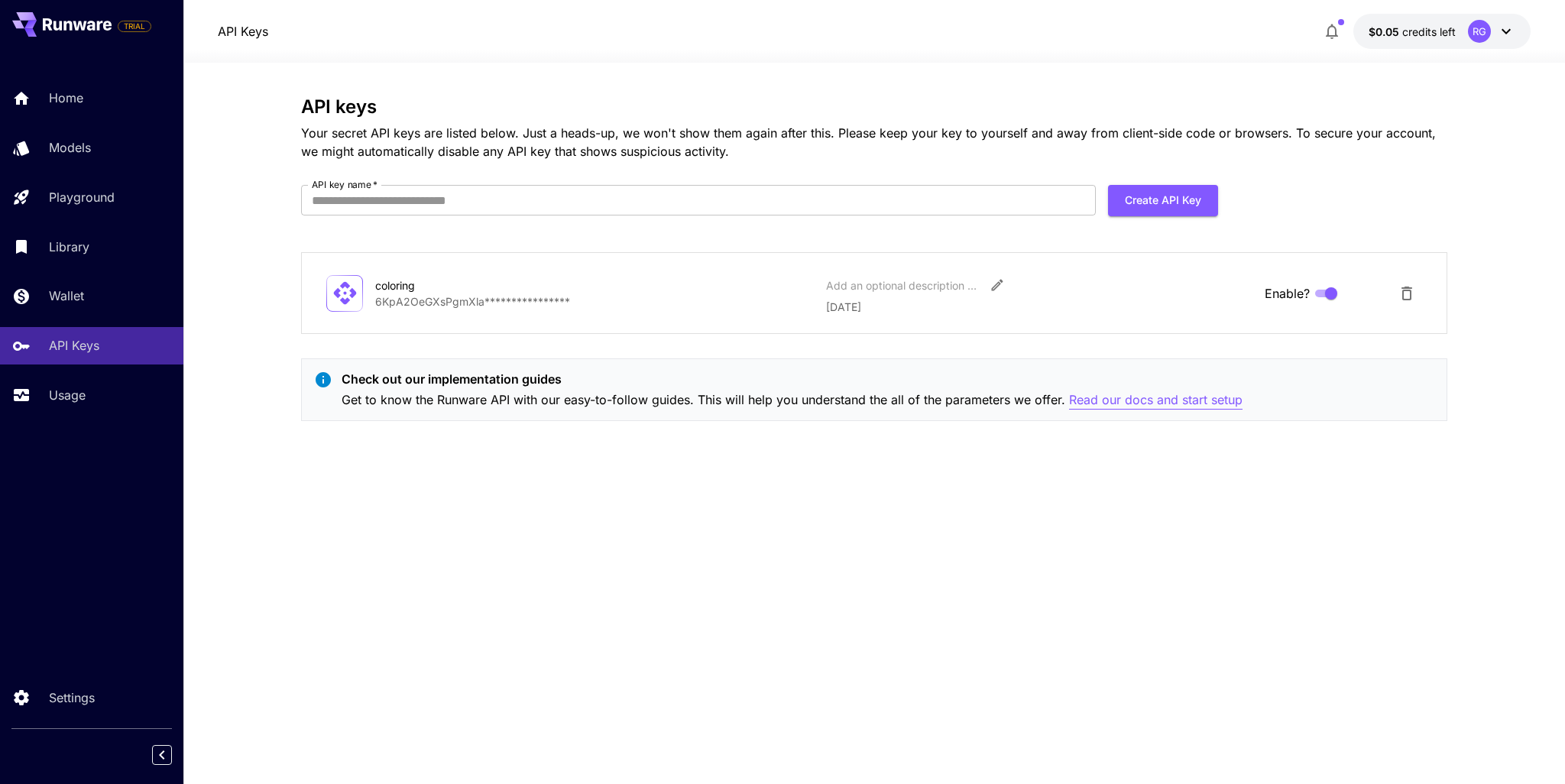
click at [1101, 395] on p "Read our docs and start setup" at bounding box center [1156, 400] width 174 height 19
click at [1384, 26] on span "$0.05" at bounding box center [1386, 31] width 34 height 13
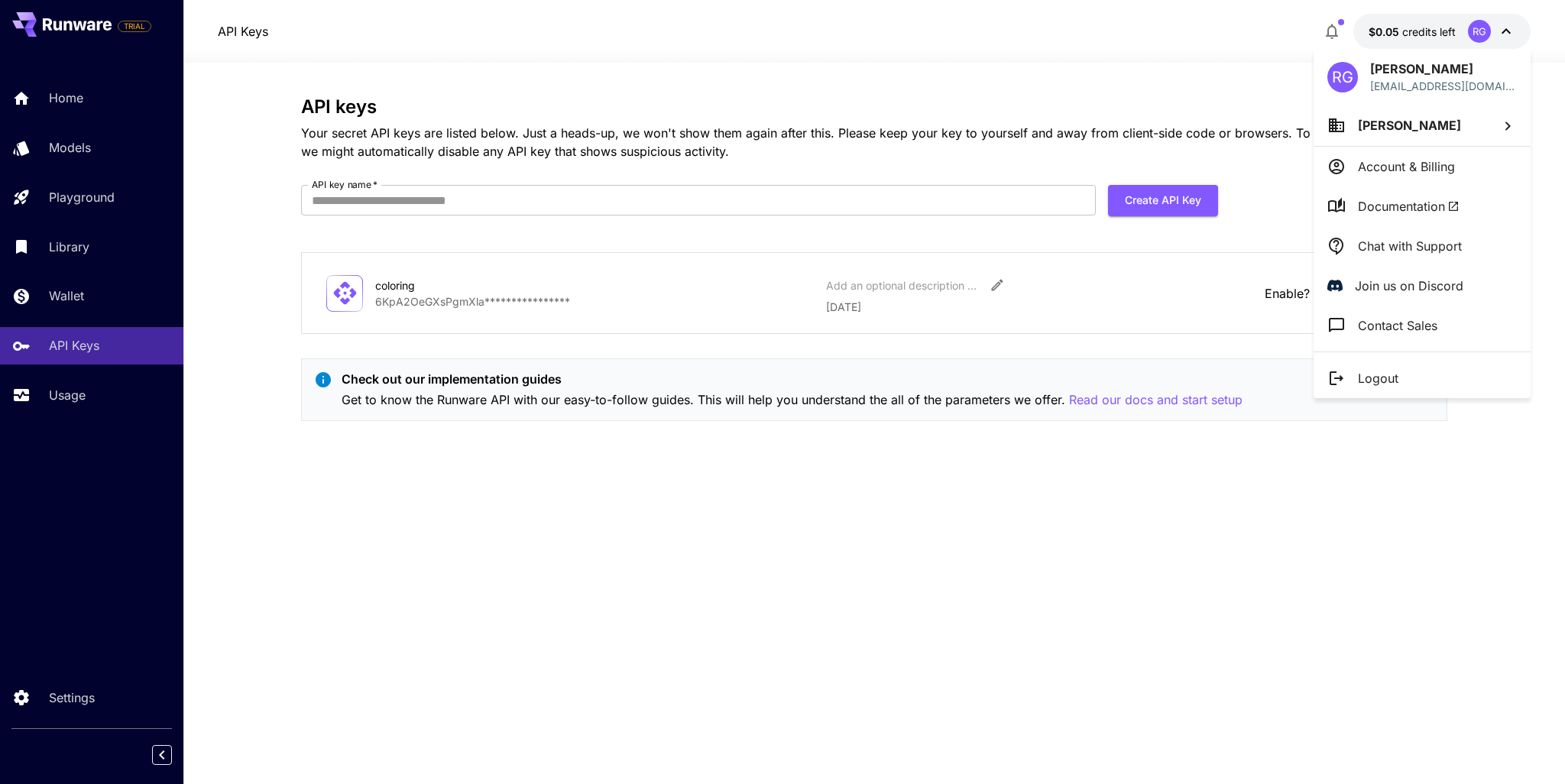
click at [538, 545] on div at bounding box center [782, 392] width 1565 height 784
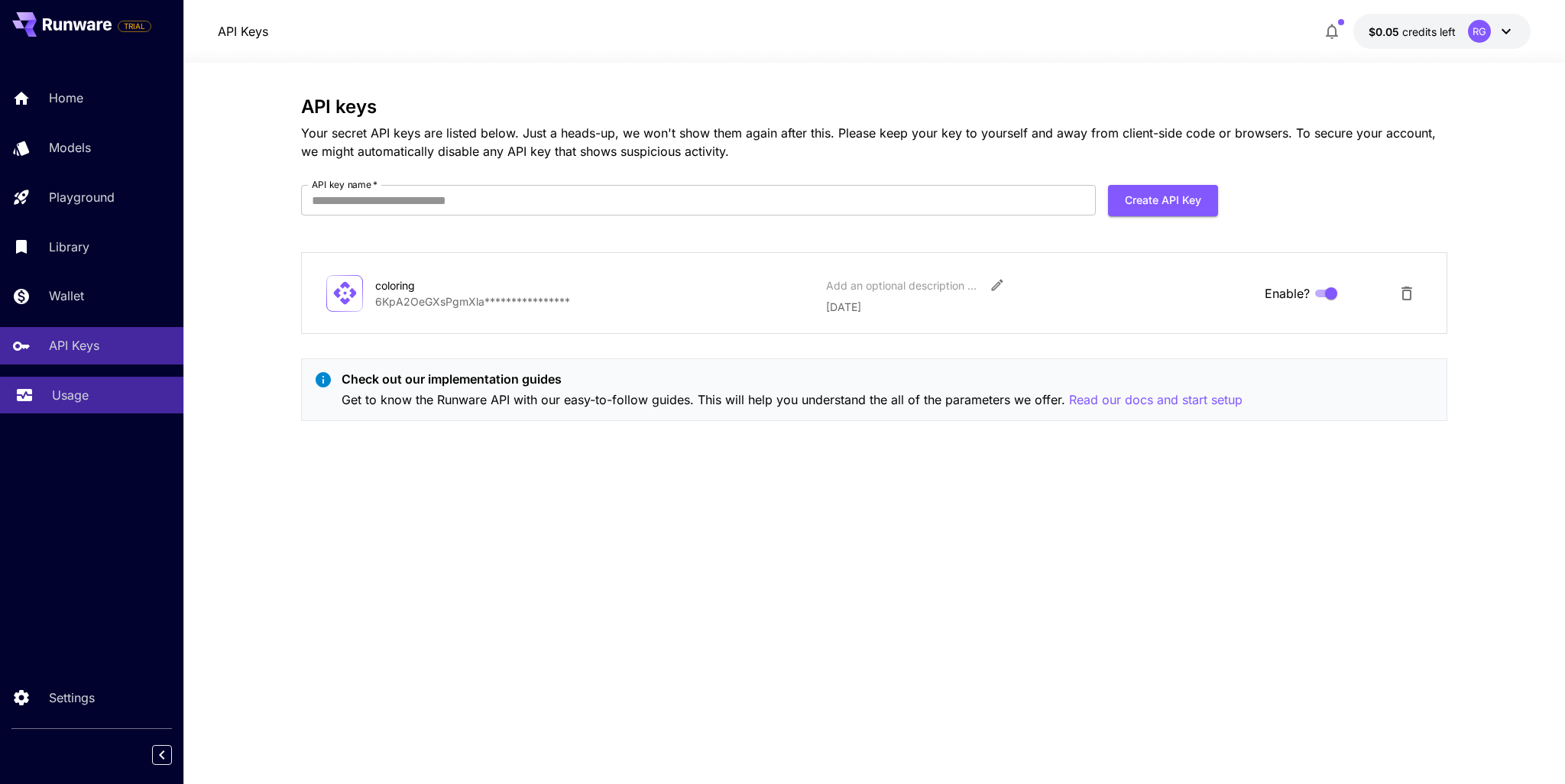
click at [83, 389] on p "Usage" at bounding box center [70, 394] width 37 height 18
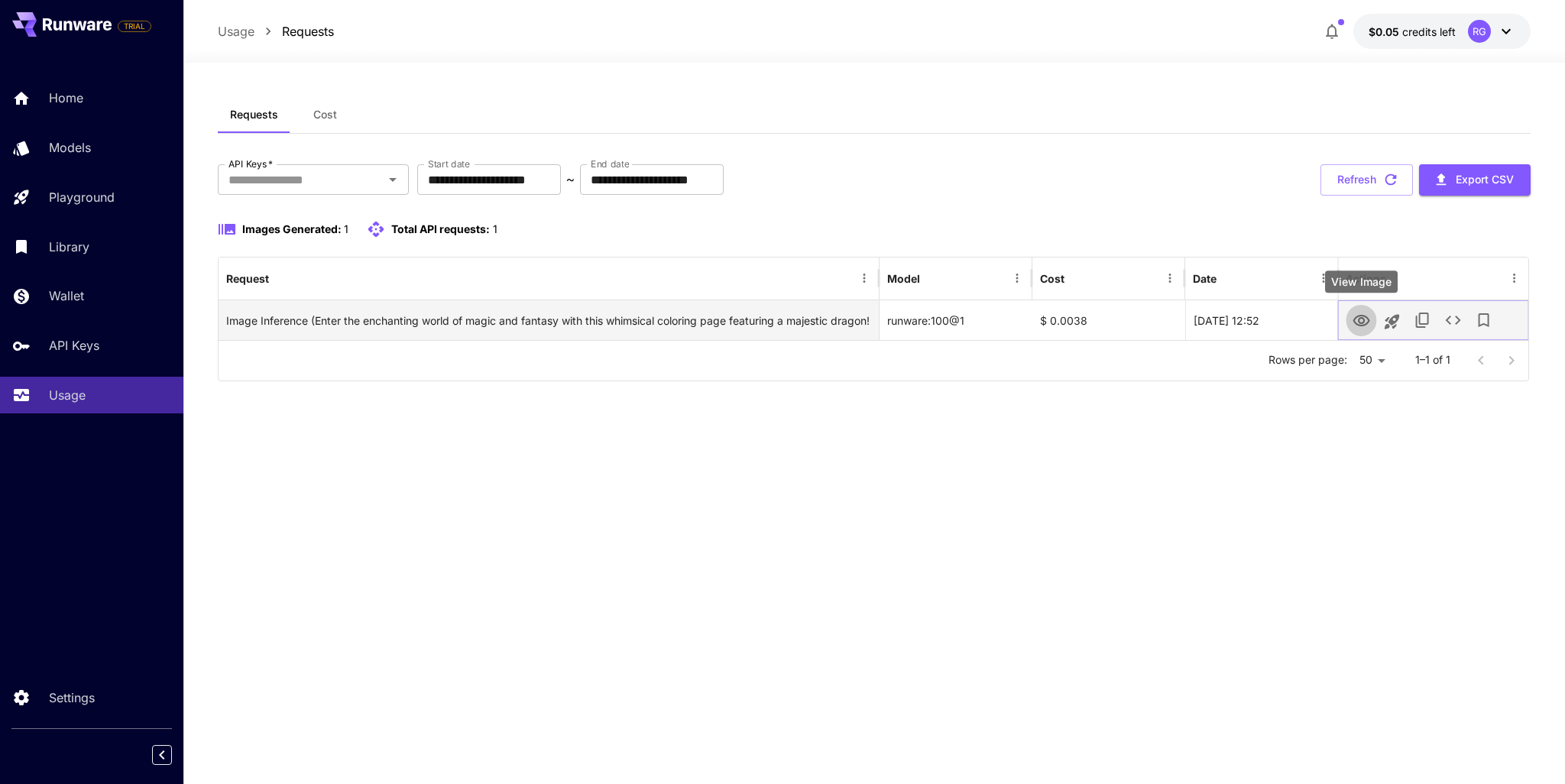
click at [1366, 317] on icon "View Image" at bounding box center [1360, 320] width 16 height 12
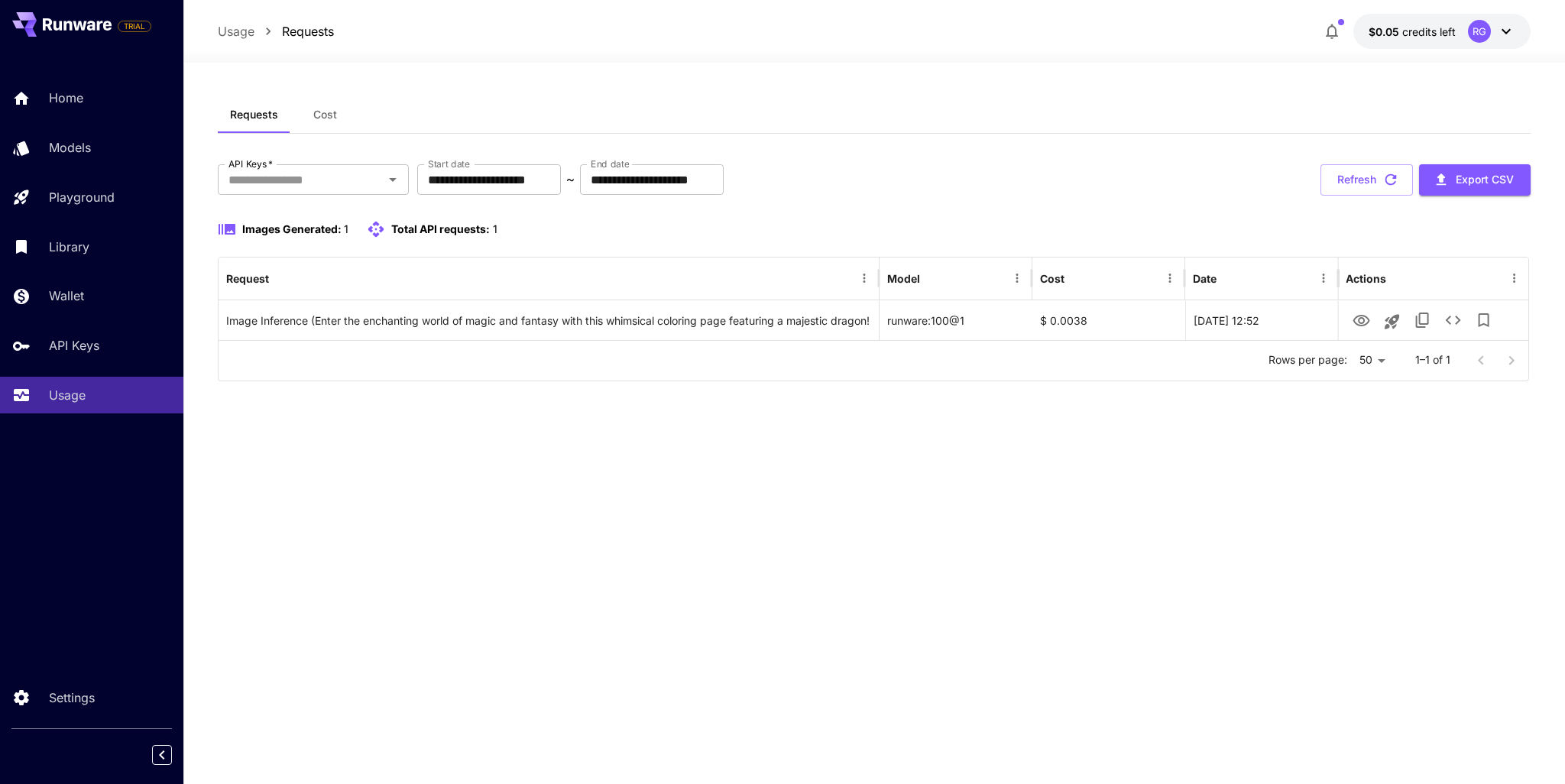
click at [1013, 390] on div "**********" at bounding box center [874, 245] width 1313 height 297
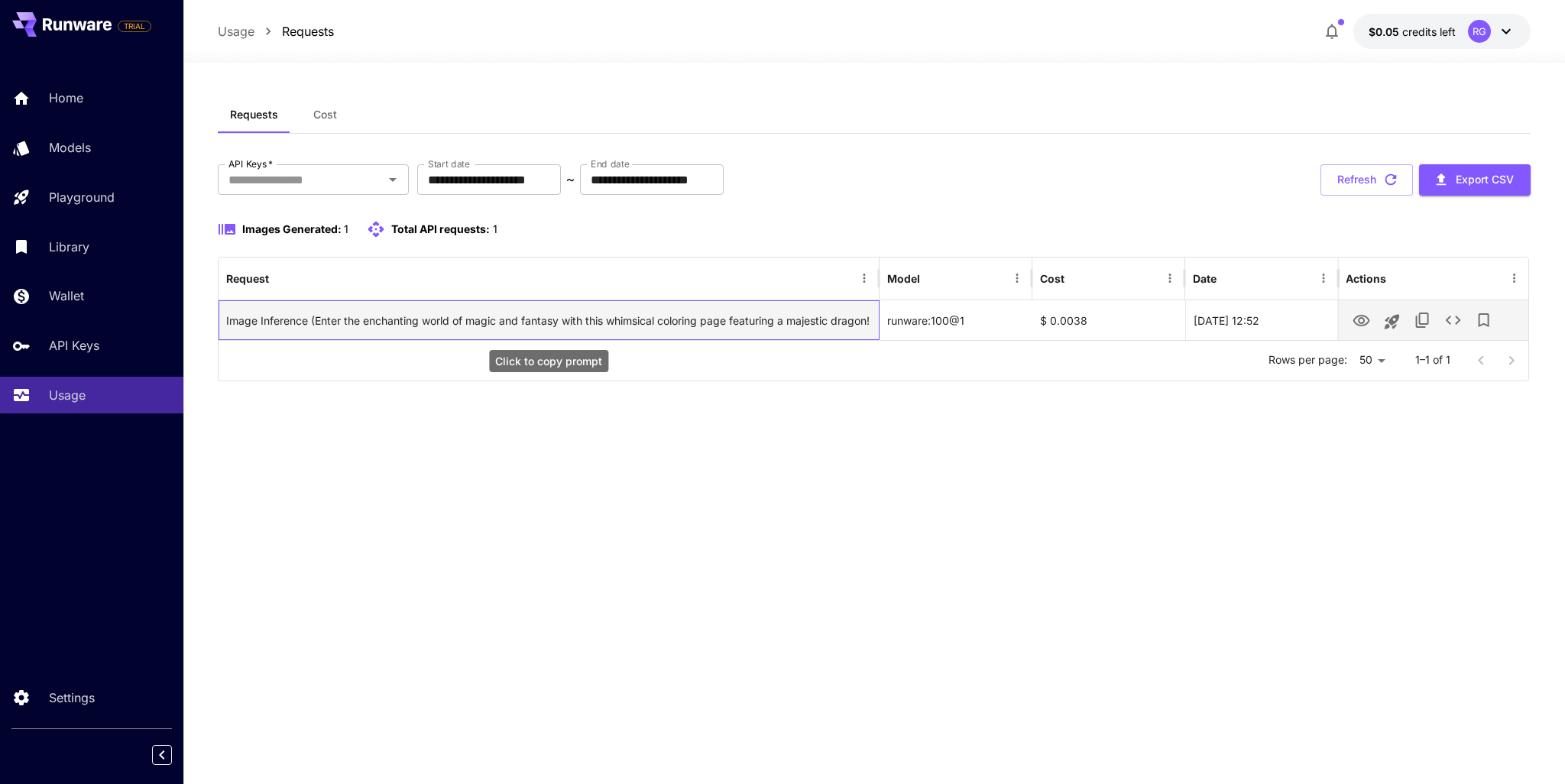
click at [466, 319] on div "Image Inference (Enter the enchanting world of magic and fantasy with this whim…" at bounding box center [548, 320] width 645 height 39
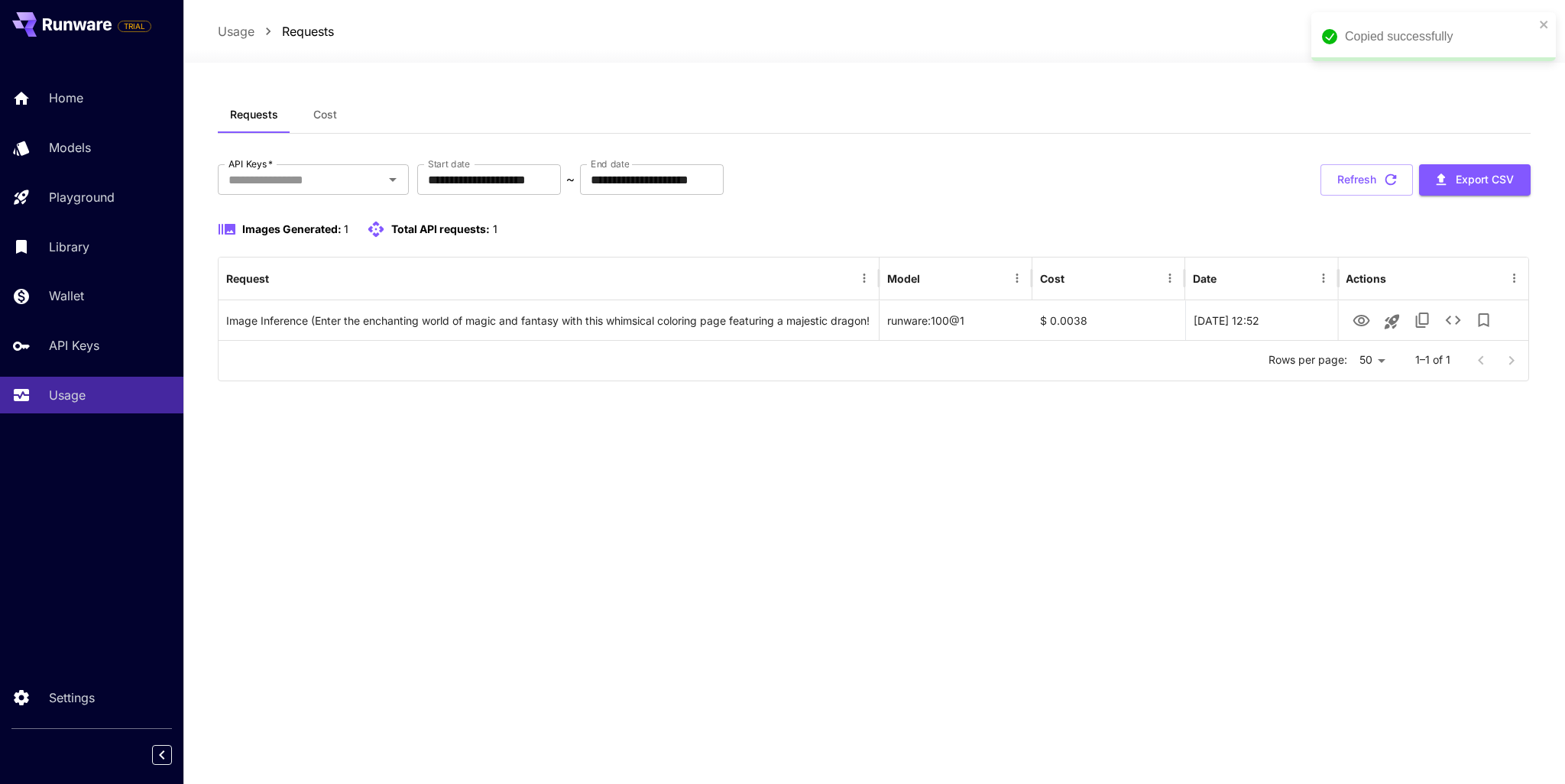
click at [881, 448] on div "**********" at bounding box center [874, 423] width 1313 height 654
